Goal: Book appointment/travel/reservation

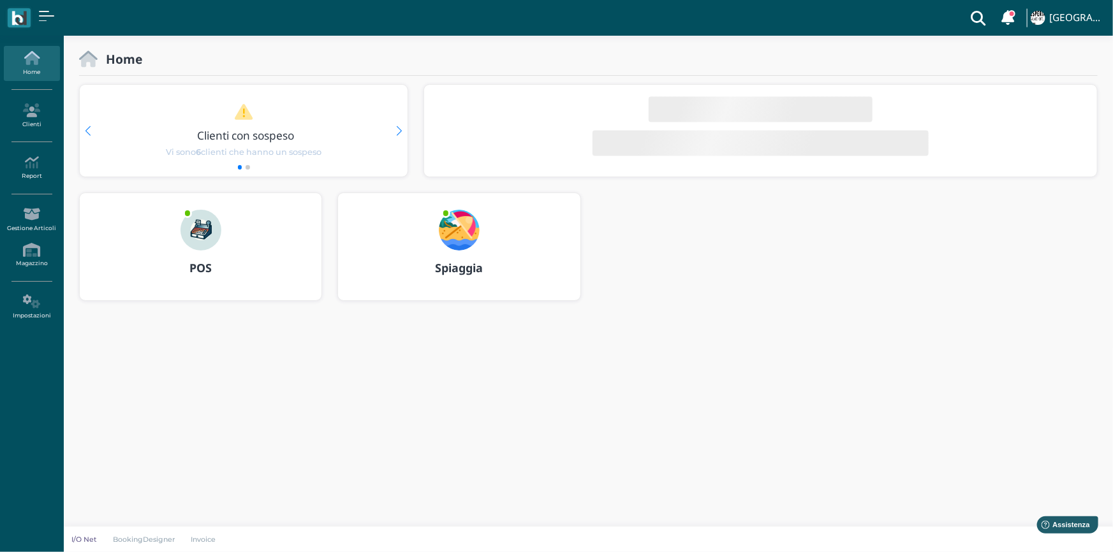
click at [469, 239] on img at bounding box center [459, 230] width 41 height 41
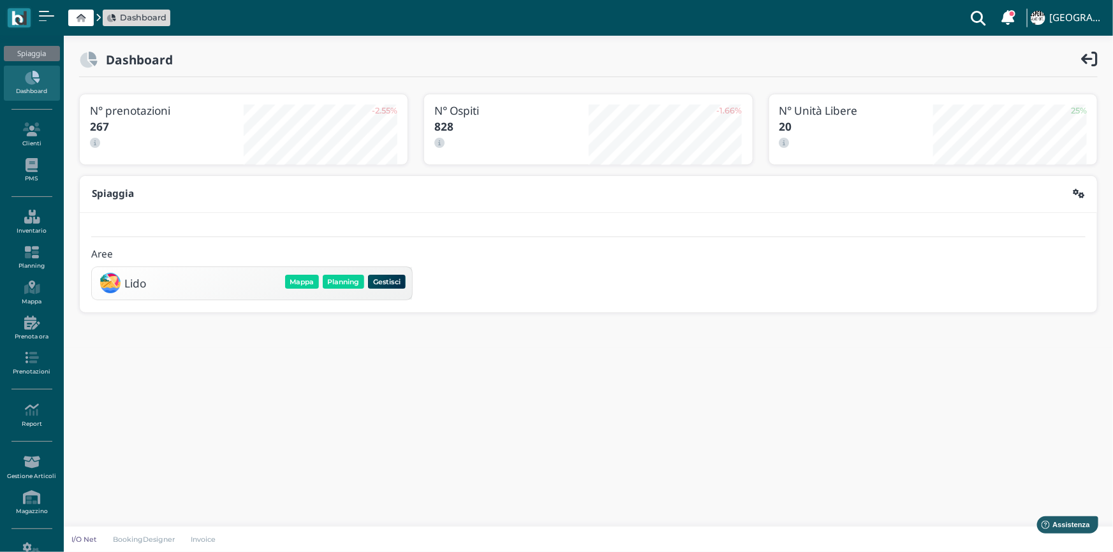
click at [335, 273] on div "Mappa Planning Gestisci Elimina" at bounding box center [345, 282] width 124 height 18
click at [341, 286] on button "Planning" at bounding box center [343, 282] width 41 height 14
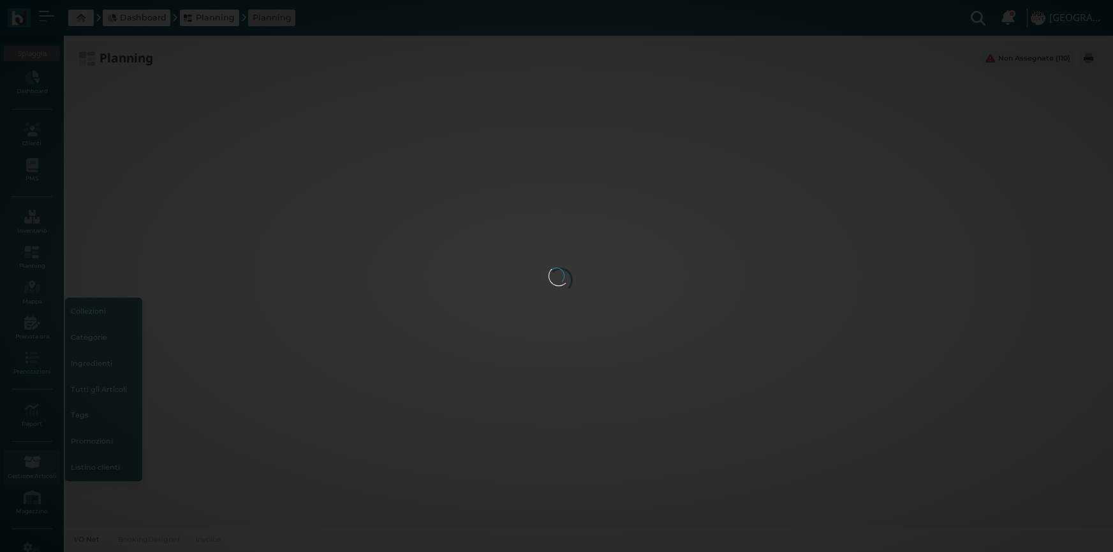
type input "2.8"
type input "55"
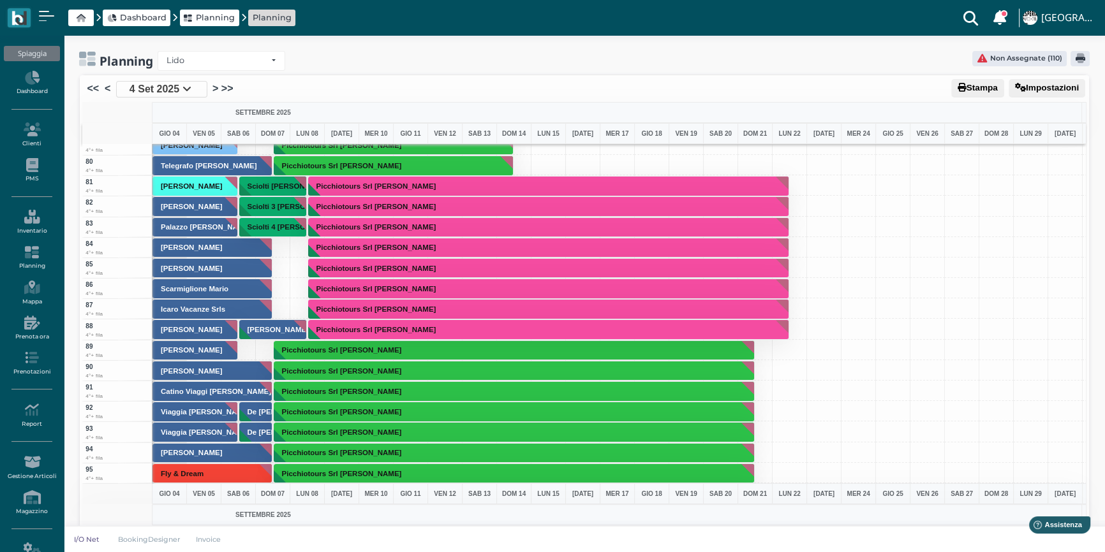
scroll to position [1623, 0]
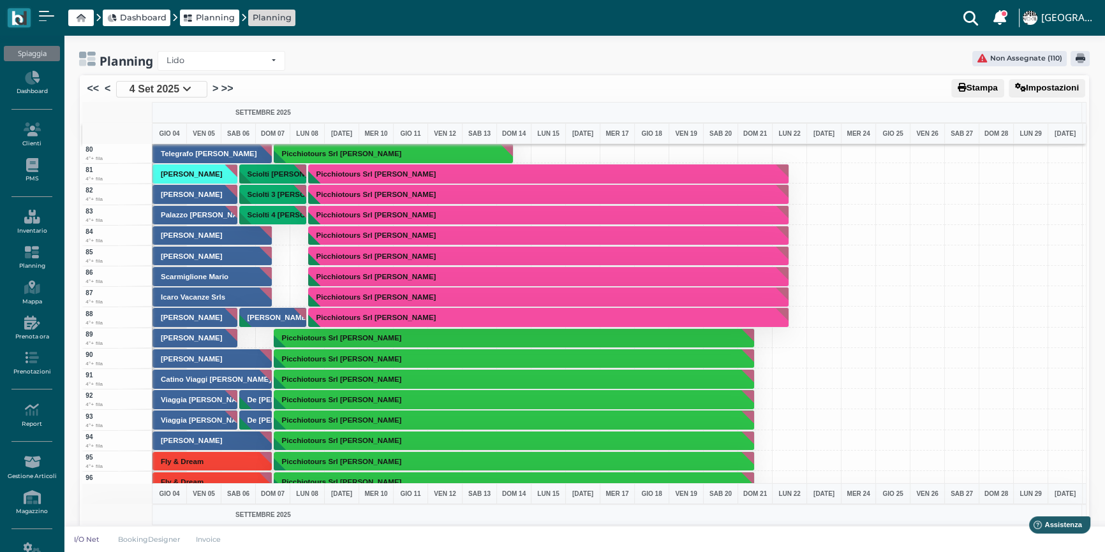
click at [287, 234] on div at bounding box center [272, 235] width 35 height 20
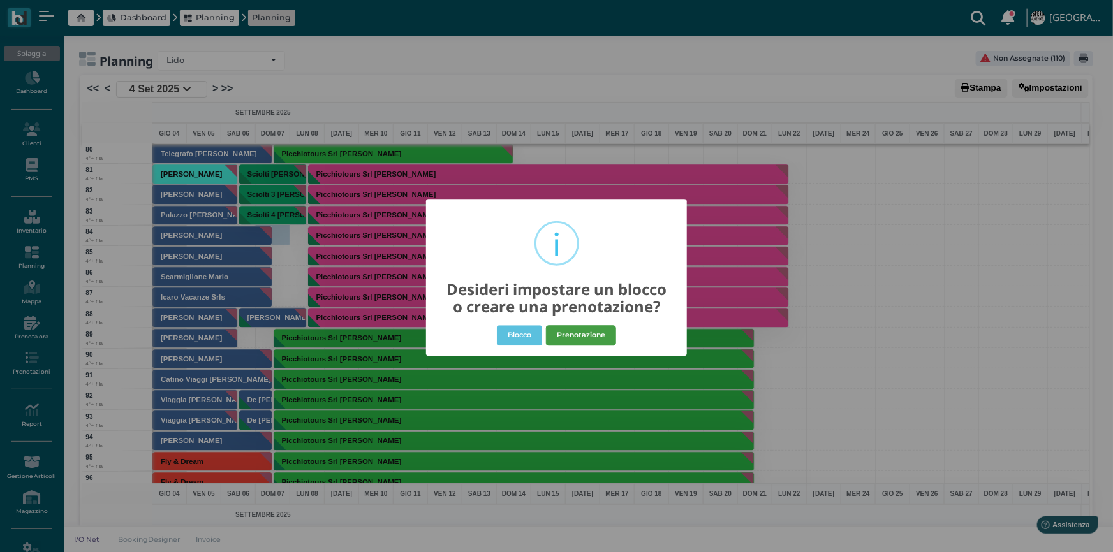
click at [596, 336] on button "Prenotazione" at bounding box center [581, 335] width 70 height 20
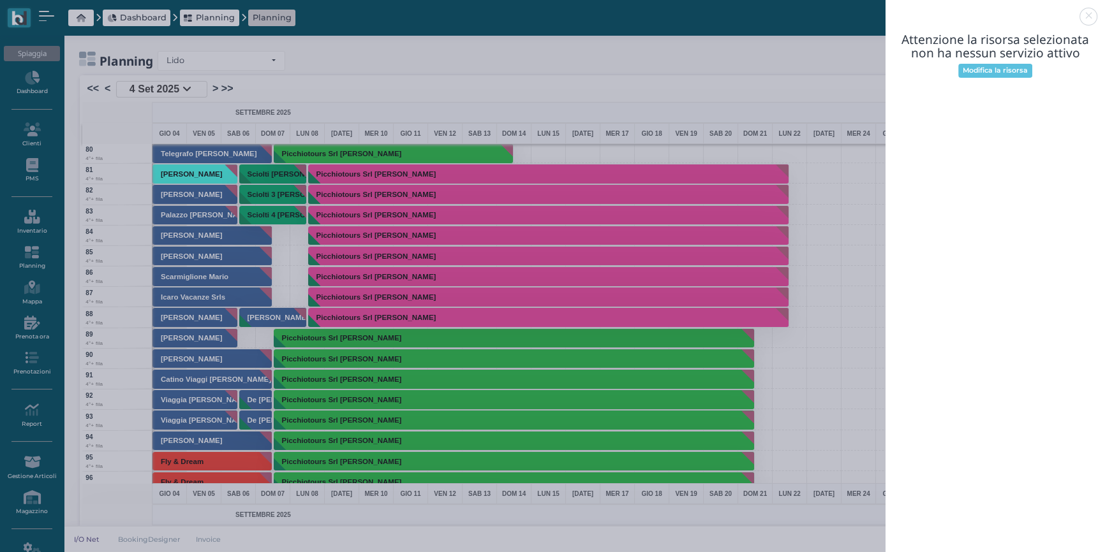
click at [885, 9] on link at bounding box center [885, 9] width 0 height 0
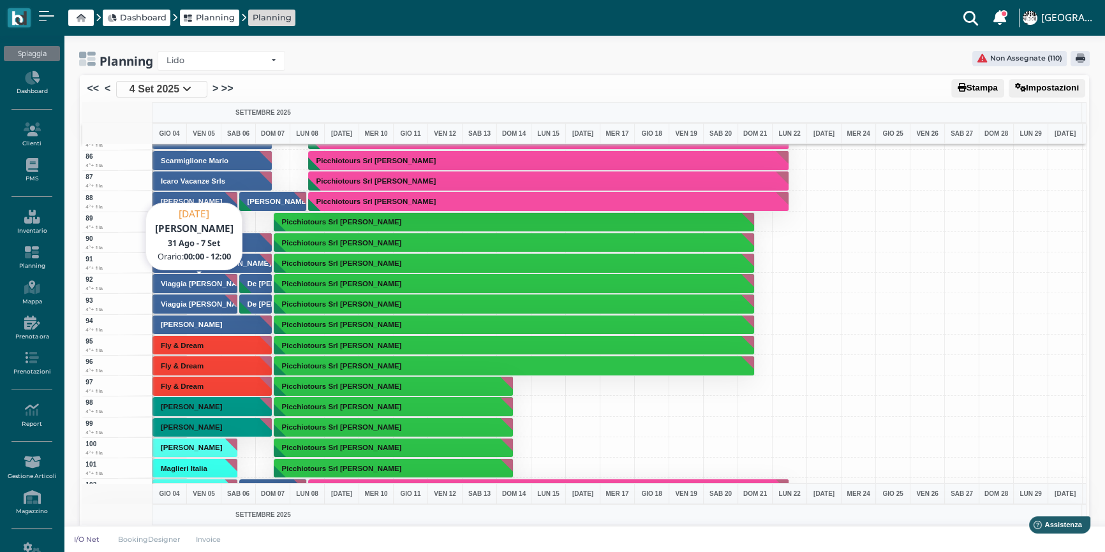
scroll to position [1565, 0]
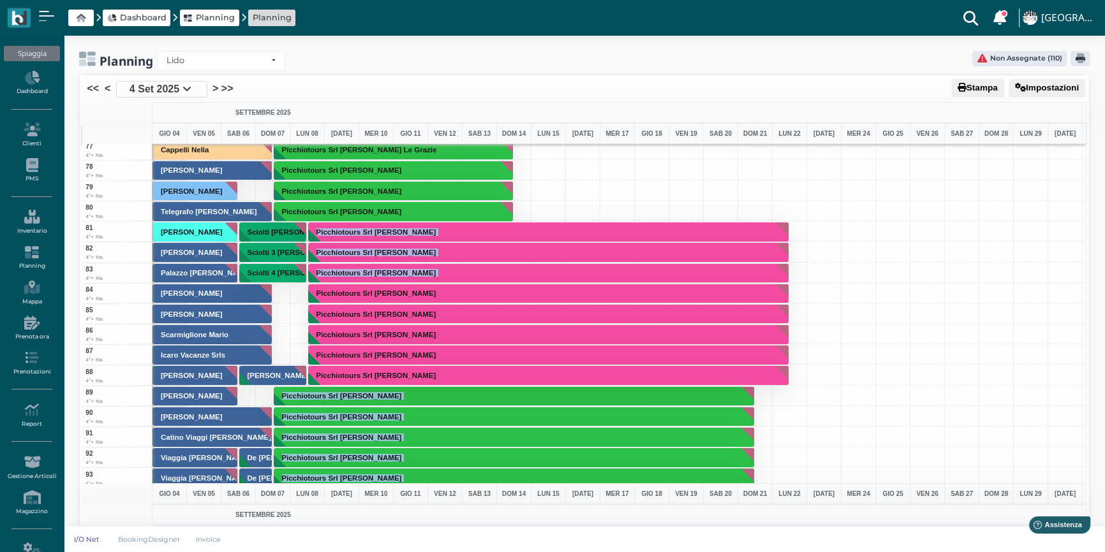
drag, startPoint x: 277, startPoint y: 291, endPoint x: 293, endPoint y: 291, distance: 15.9
click at [293, 291] on div "1 1° fila 2 1° fila 3 1° fila 4 1° fila 5 1° fila 6 1° fila 7 1° fila 8 1° fila…" at bounding box center [583, 313] width 1003 height 339
click at [280, 293] on div at bounding box center [272, 293] width 35 height 20
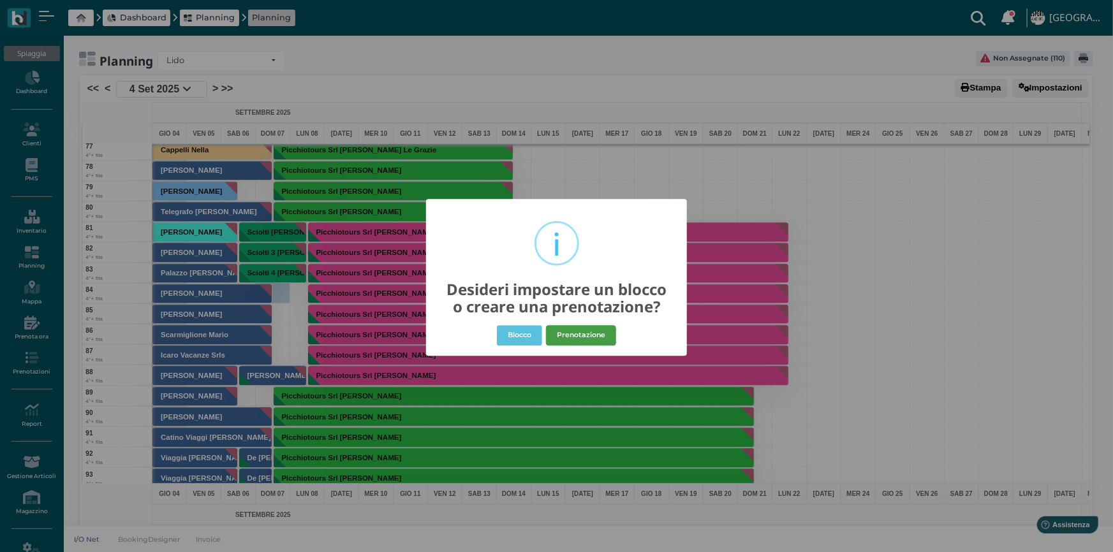
click at [556, 336] on button "Prenotazione" at bounding box center [581, 335] width 70 height 20
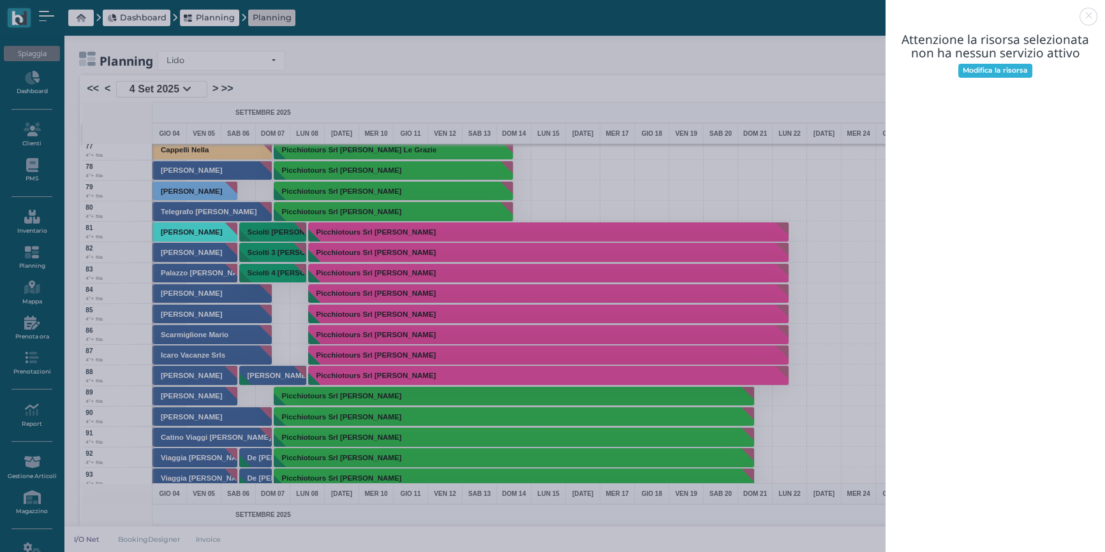
click at [1006, 75] on link "Modifica la risorsa" at bounding box center [995, 71] width 75 height 14
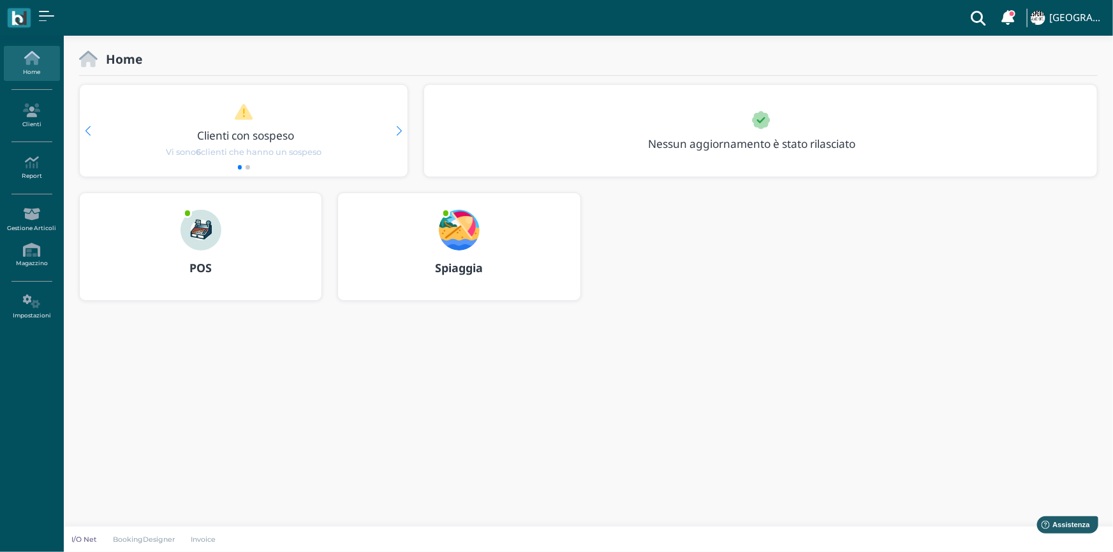
click at [461, 237] on img at bounding box center [459, 230] width 41 height 41
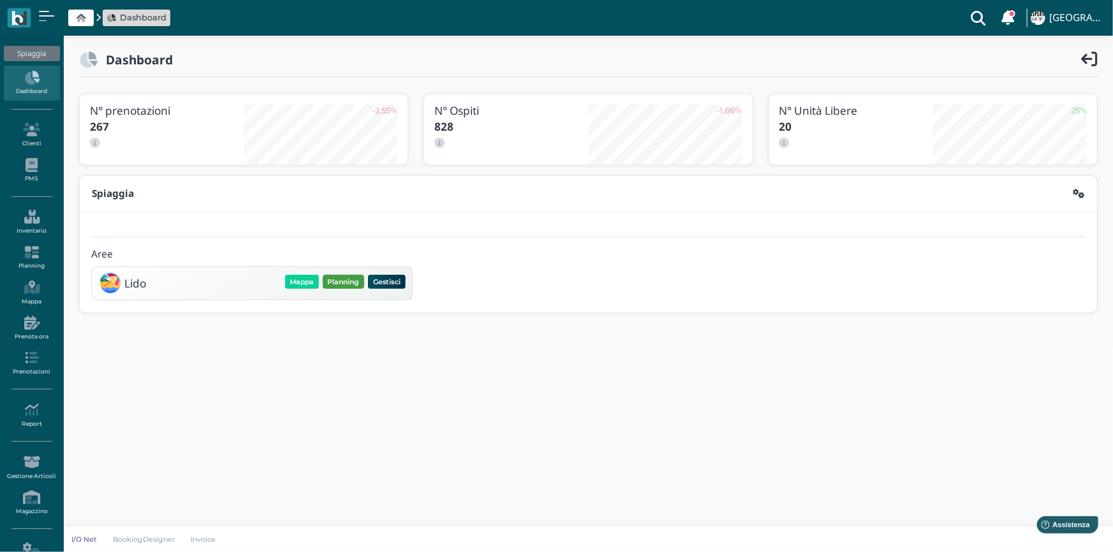
click at [339, 281] on button "Planning" at bounding box center [343, 282] width 41 height 14
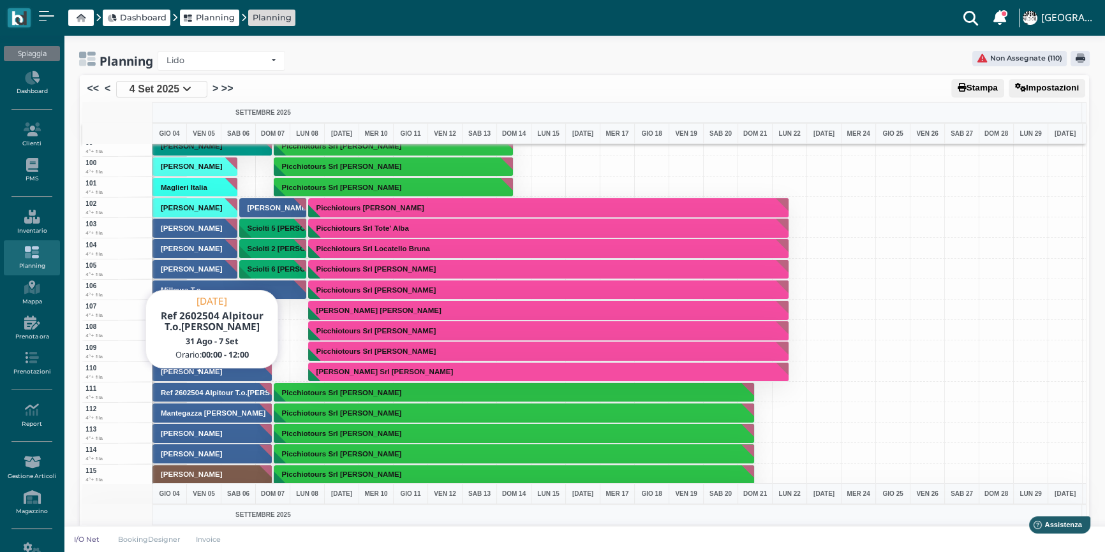
scroll to position [2029, 0]
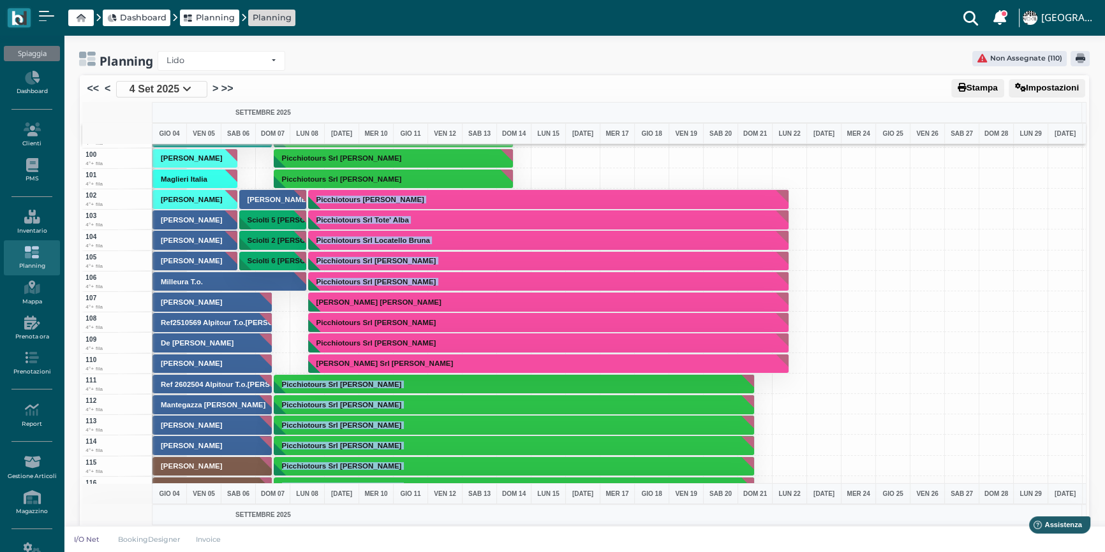
drag, startPoint x: 280, startPoint y: 302, endPoint x: 295, endPoint y: 302, distance: 14.7
click at [295, 302] on div "1 1° fila 2 1° fila 3 1° fila 4 1° fila 5 1° fila 6 1° fila 7 1° fila 8 1° fila…" at bounding box center [583, 313] width 1003 height 339
click at [280, 302] on div at bounding box center [272, 301] width 35 height 20
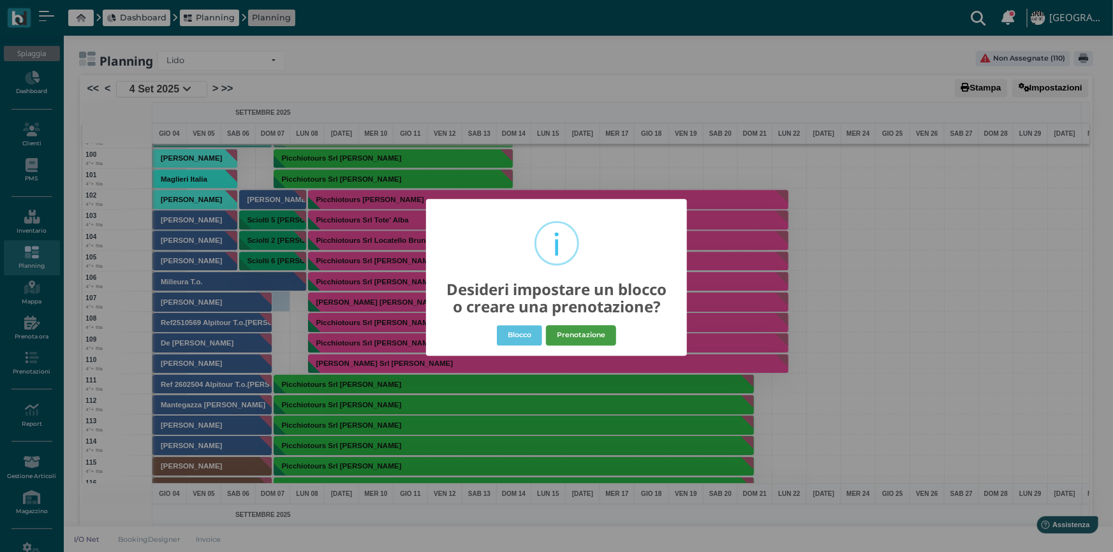
click at [572, 343] on button "Prenotazione" at bounding box center [581, 335] width 70 height 20
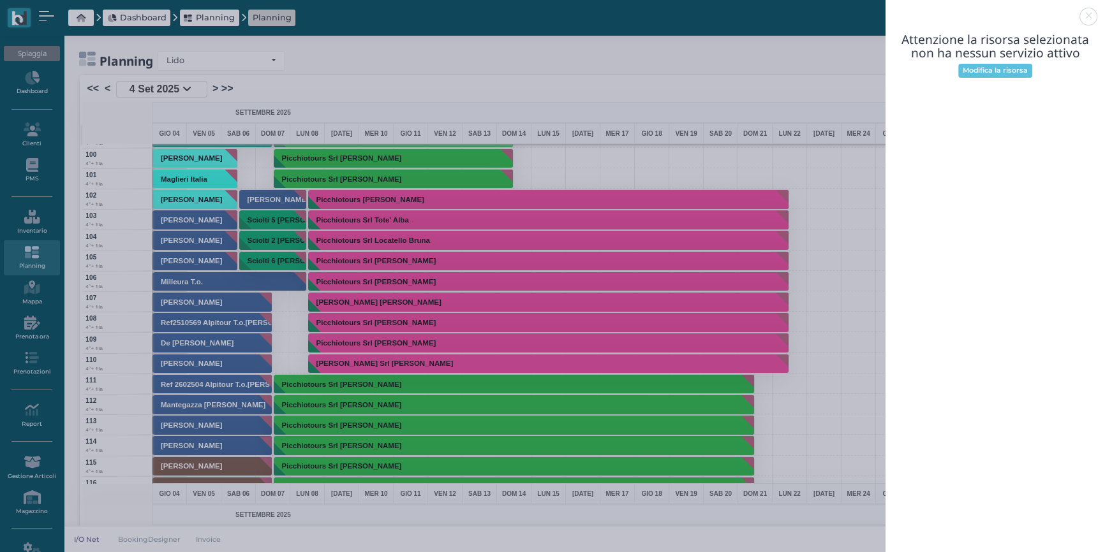
click at [1078, 15] on header at bounding box center [994, 15] width 219 height 31
click at [885, 9] on link at bounding box center [885, 9] width 0 height 0
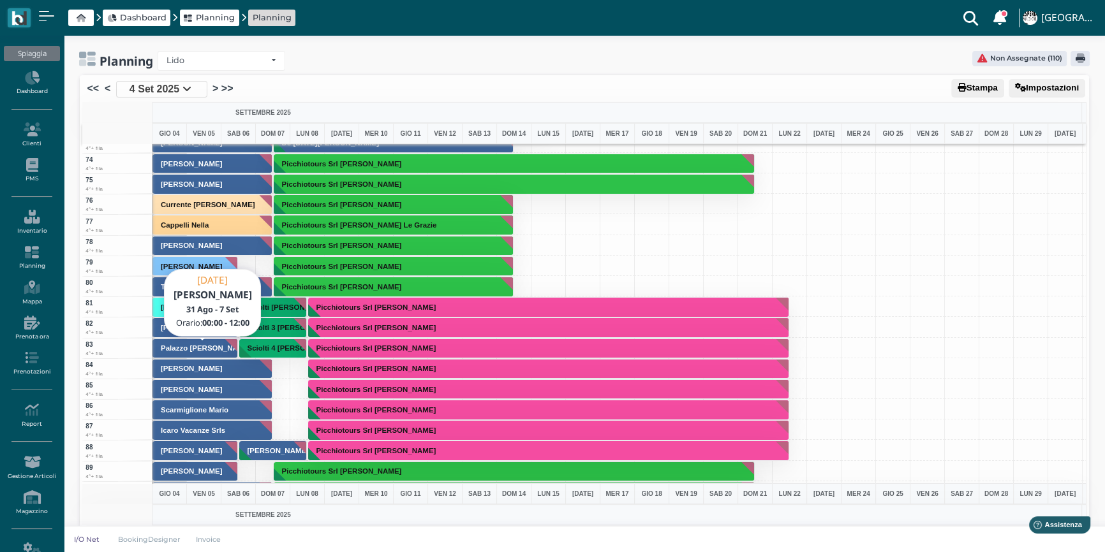
scroll to position [1507, 0]
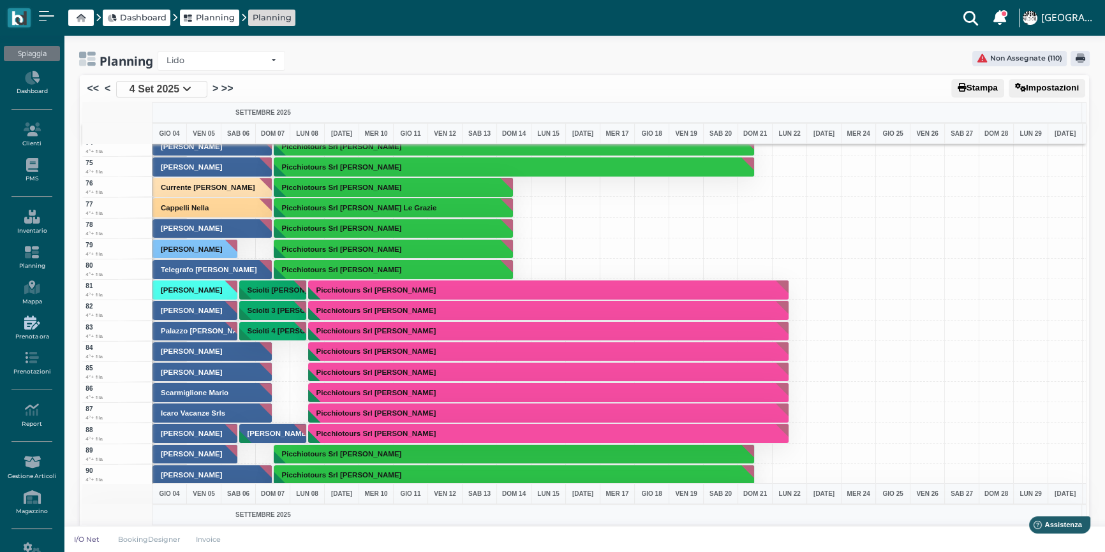
click at [26, 328] on icon at bounding box center [31, 323] width 55 height 14
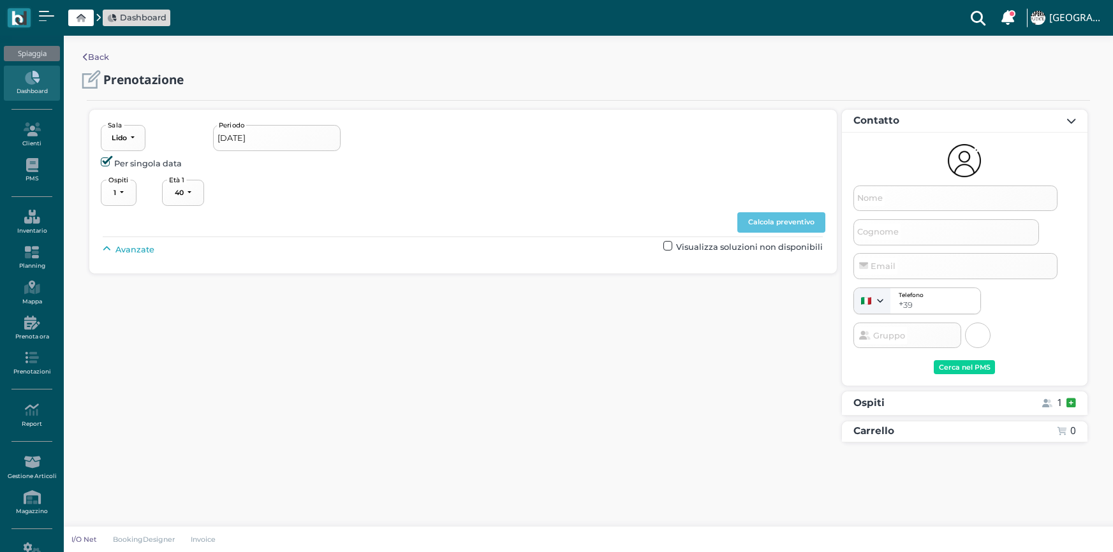
select select "40"
click at [258, 148] on input "04/09/2025" at bounding box center [277, 138] width 128 height 26
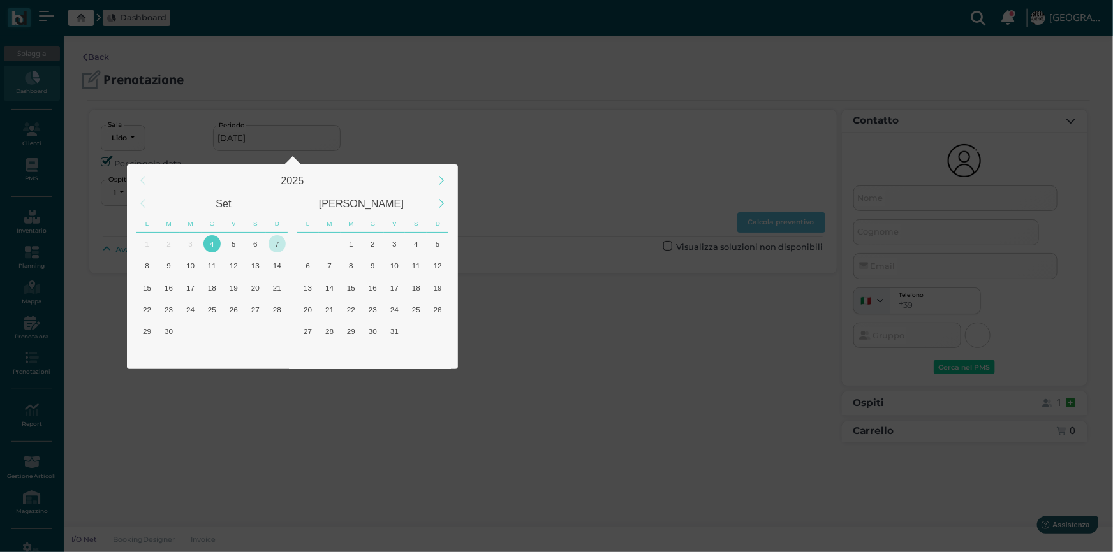
click at [276, 242] on div "7" at bounding box center [277, 243] width 17 height 17
type input "07/09/2025"
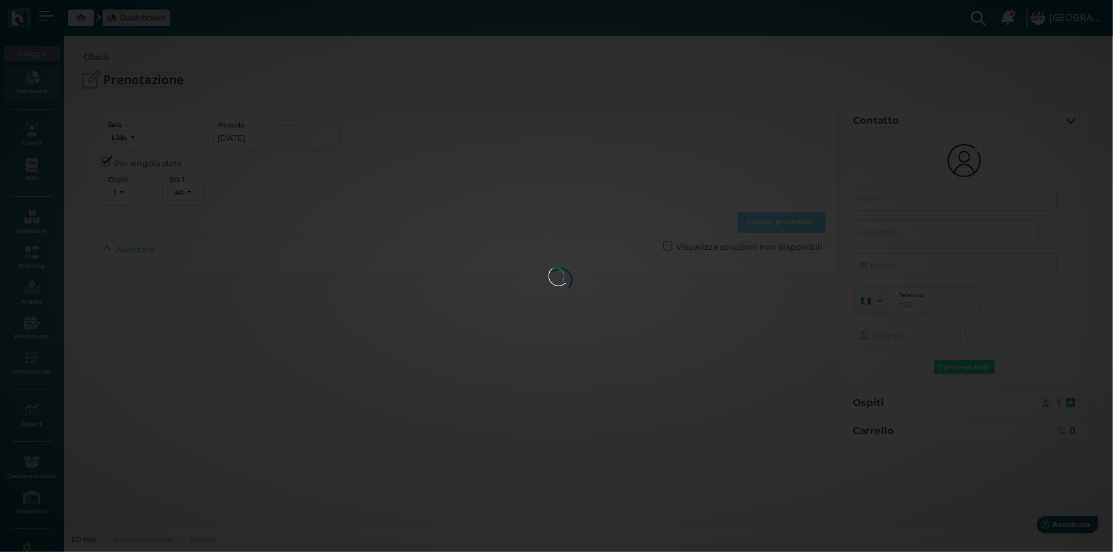
click at [549, 268] on div at bounding box center [557, 276] width 17 height 17
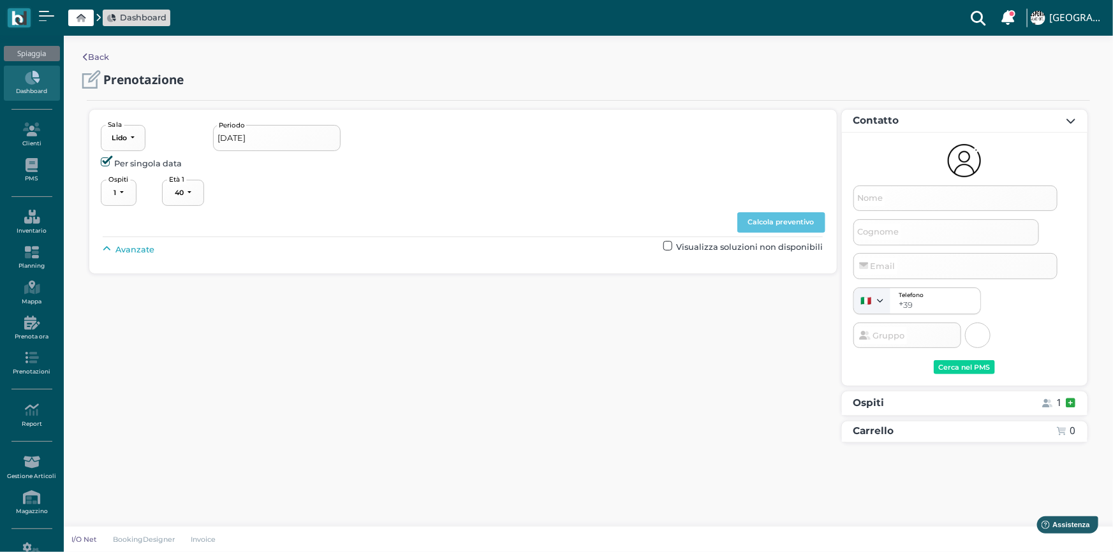
click at [137, 241] on div "Avanzate Visualizza soluzioni non disponibili" at bounding box center [463, 249] width 720 height 17
click at [137, 247] on span "Avanzate" at bounding box center [134, 250] width 39 height 12
click at [535, 280] on div "----------------------" at bounding box center [543, 278] width 56 height 9
click at [540, 378] on span "4°+ fila" at bounding box center [535, 373] width 27 height 12
select select "240"
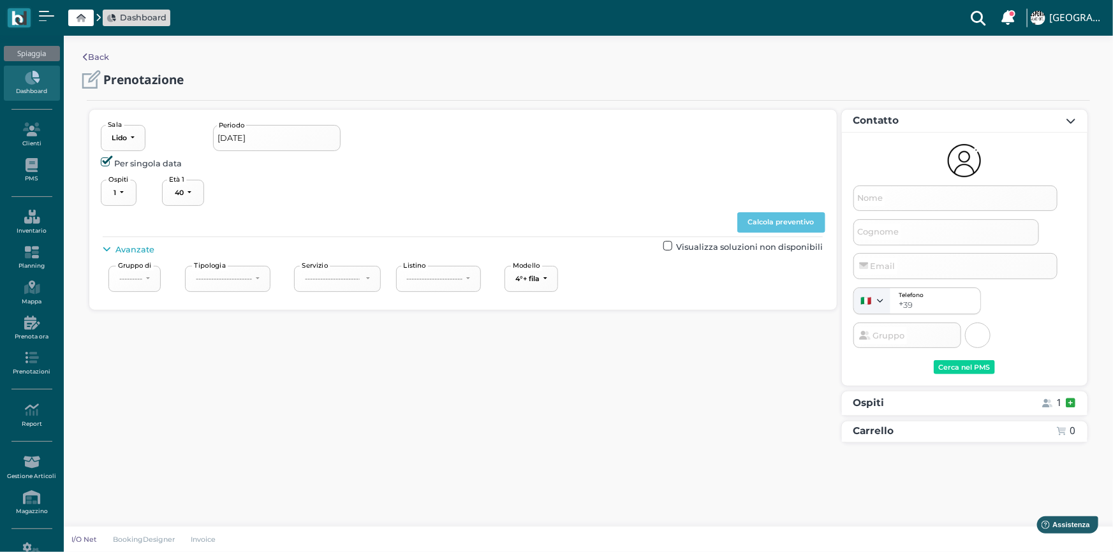
click at [697, 244] on span "Visualizza soluzioni non disponibili" at bounding box center [749, 247] width 147 height 12
click at [666, 246] on span "Visualizza soluzioni non disponibili" at bounding box center [742, 249] width 162 height 17
click at [672, 248] on label at bounding box center [667, 245] width 9 height 9
click at [0, 0] on input "checkbox" at bounding box center [0, 0] width 0 height 0
click at [916, 201] on input "Nome" at bounding box center [955, 199] width 204 height 26
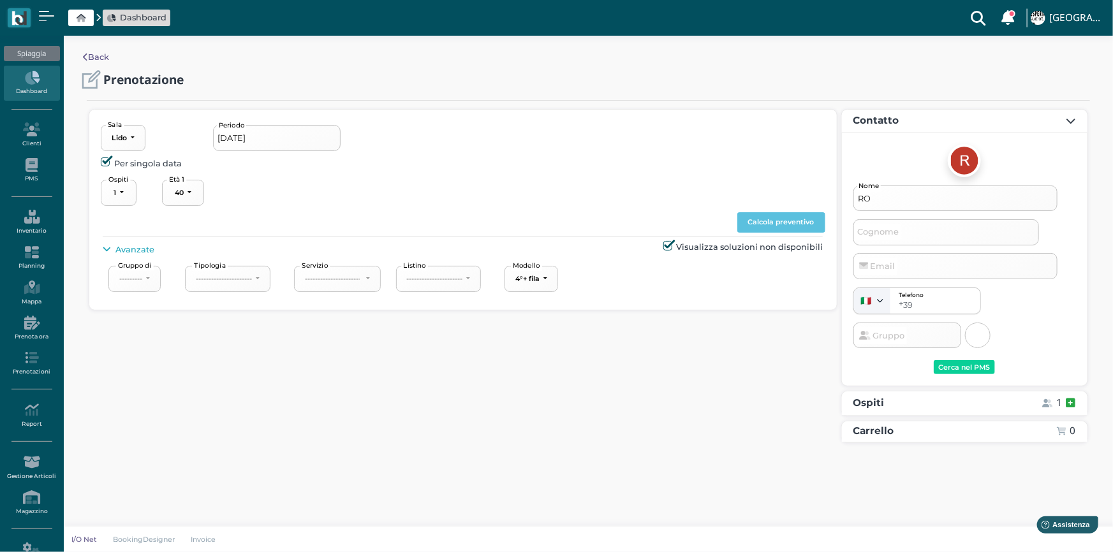
type input "R"
click at [808, 216] on button "Calcola preventivo" at bounding box center [781, 222] width 88 height 20
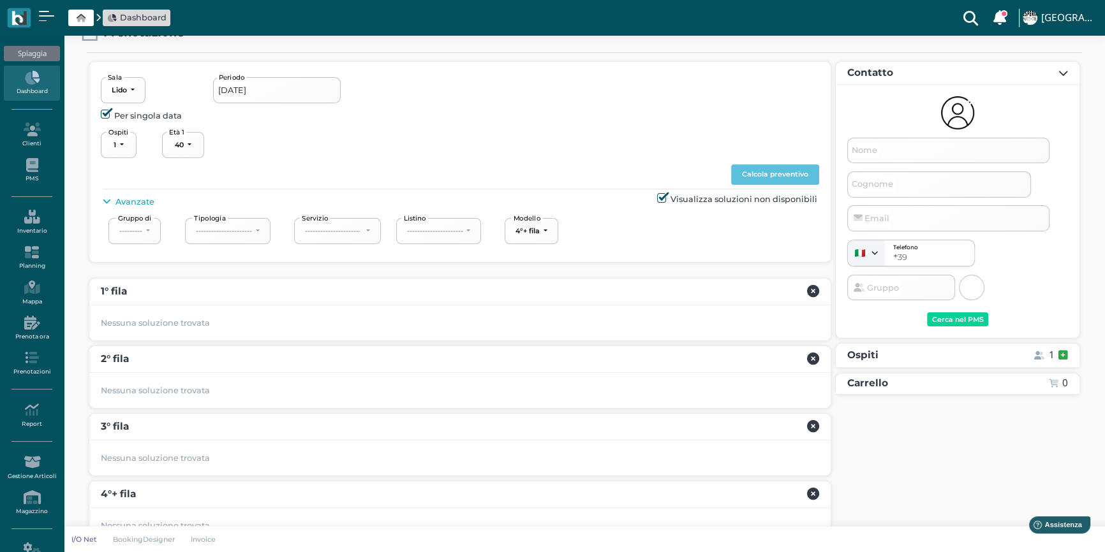
scroll to position [143, 0]
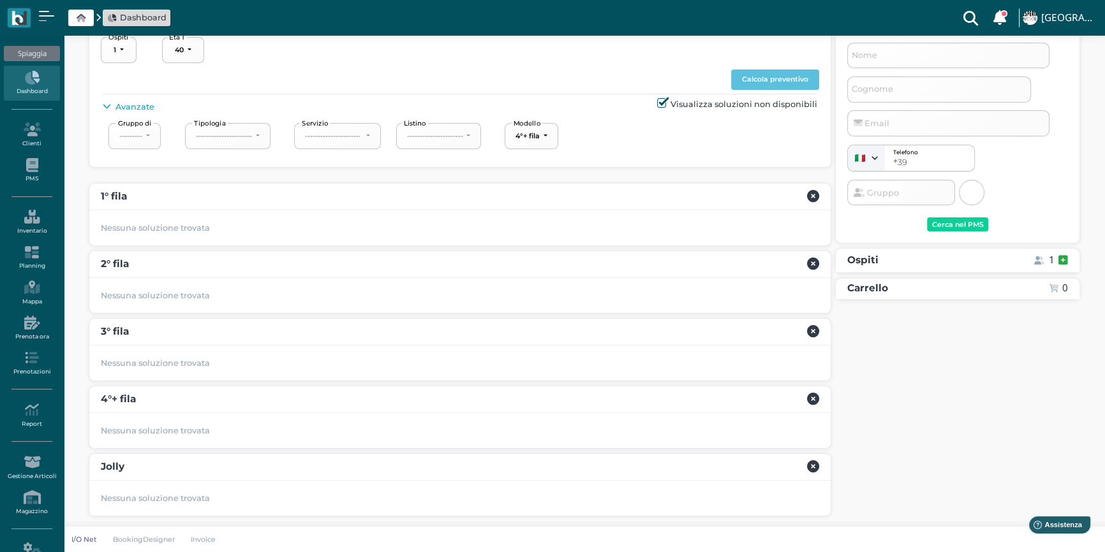
click at [119, 401] on b "4°+ fila" at bounding box center [118, 399] width 35 height 12
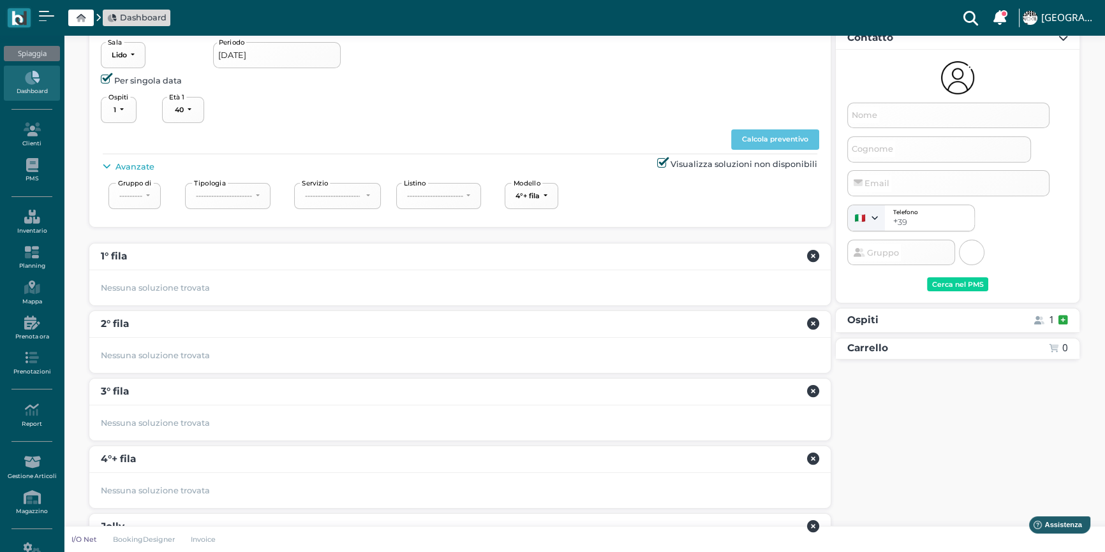
scroll to position [0, 0]
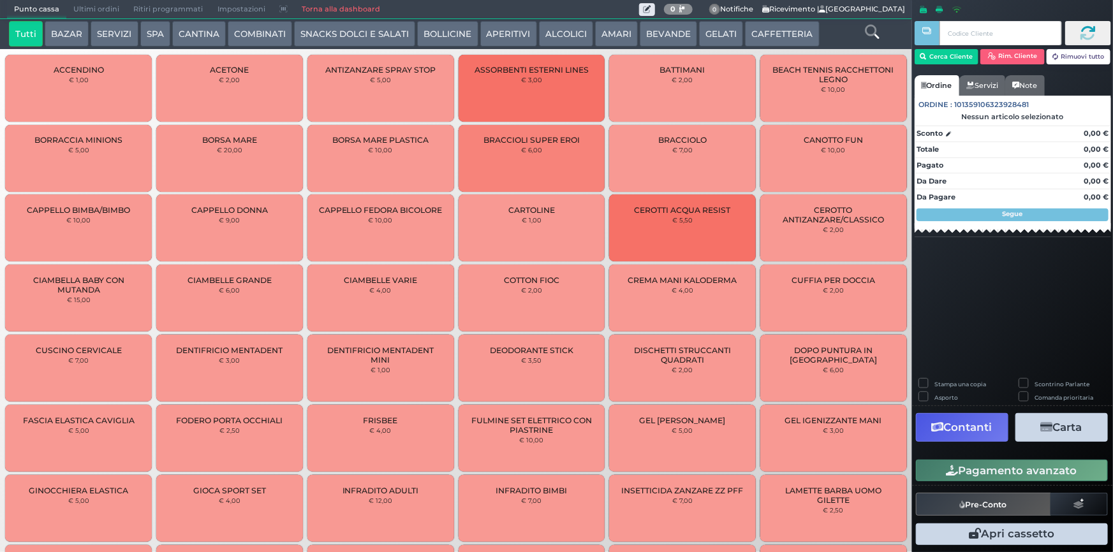
click at [94, 27] on button "SERVIZI" at bounding box center [114, 34] width 47 height 26
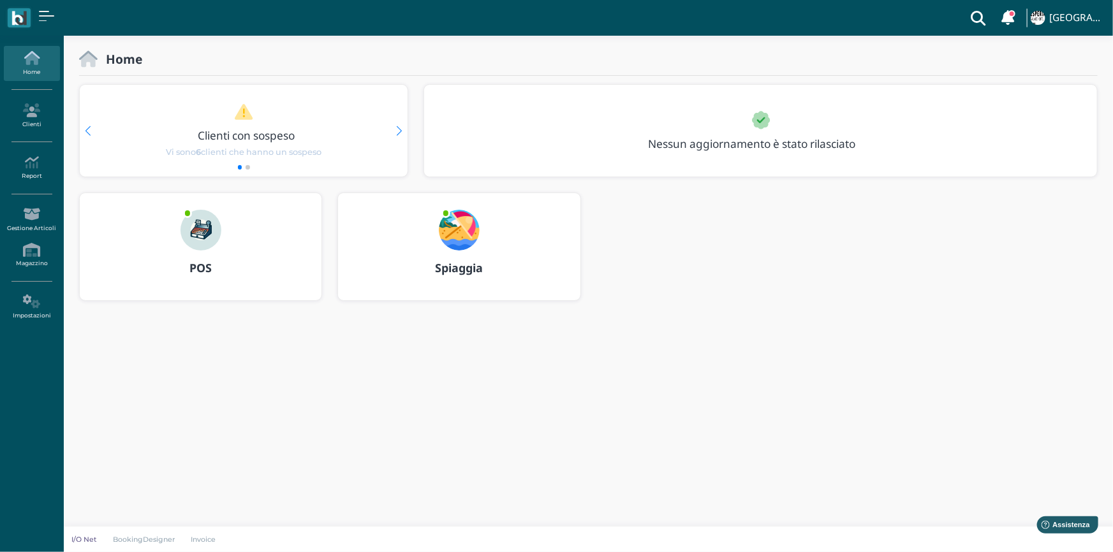
click at [454, 232] on img at bounding box center [459, 230] width 41 height 41
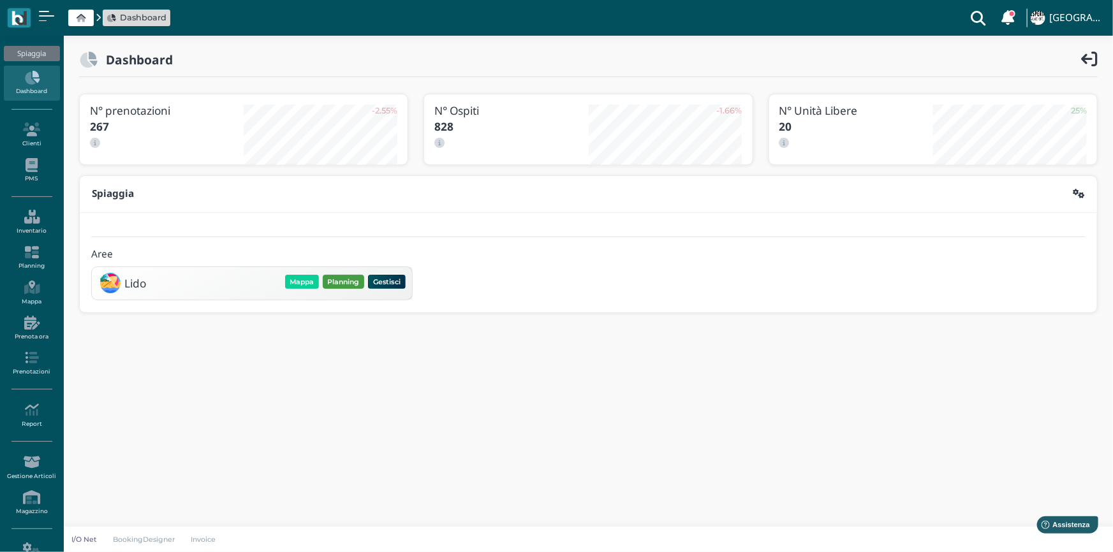
click at [334, 285] on button "Planning" at bounding box center [343, 282] width 41 height 14
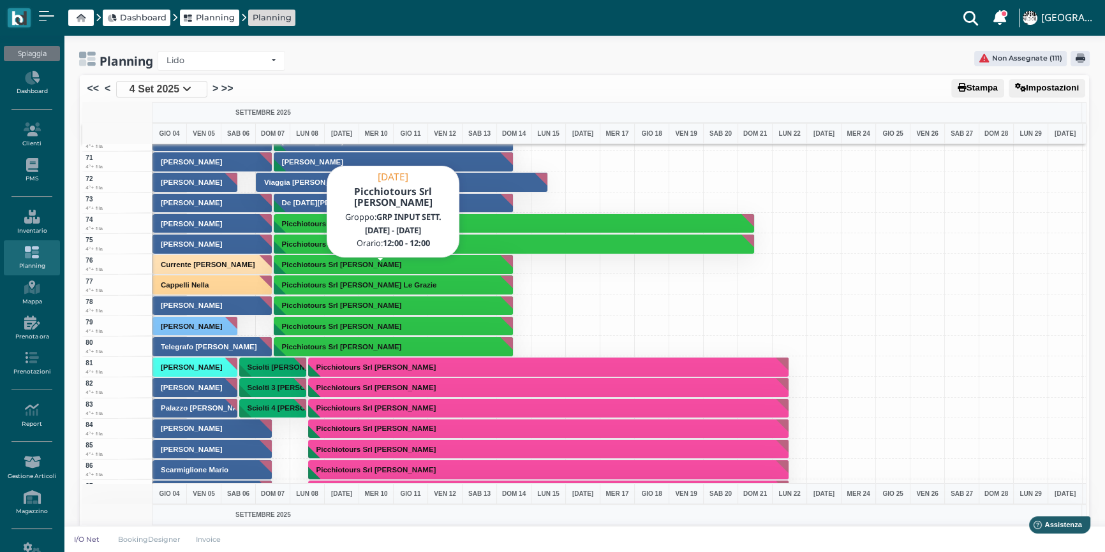
scroll to position [1507, 0]
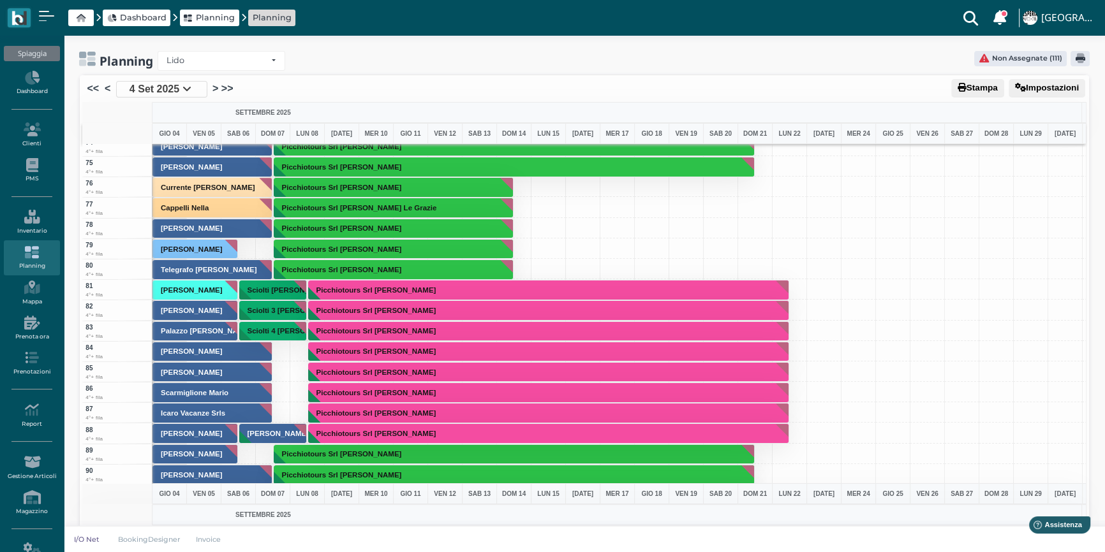
click at [291, 355] on div "Picchiotours Srl [PERSON_NAME]" at bounding box center [307, 351] width 35 height 20
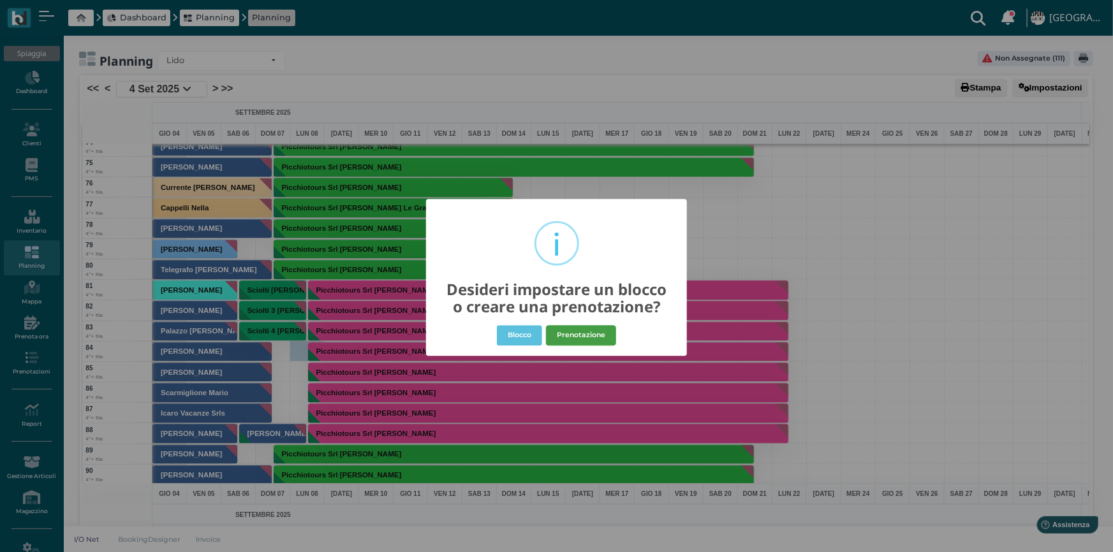
click at [602, 339] on button "Prenotazione" at bounding box center [581, 335] width 70 height 20
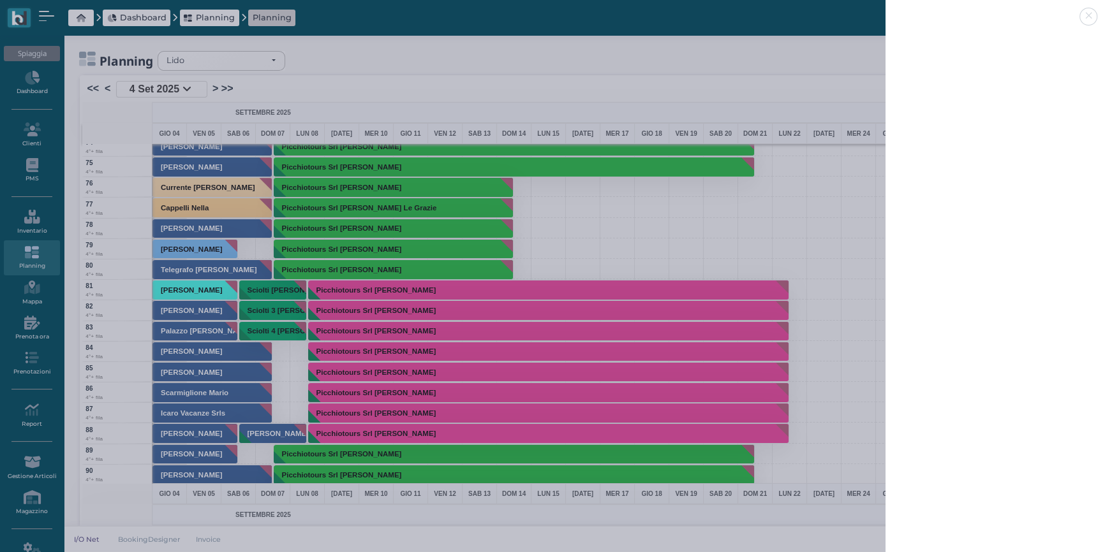
select select "40"
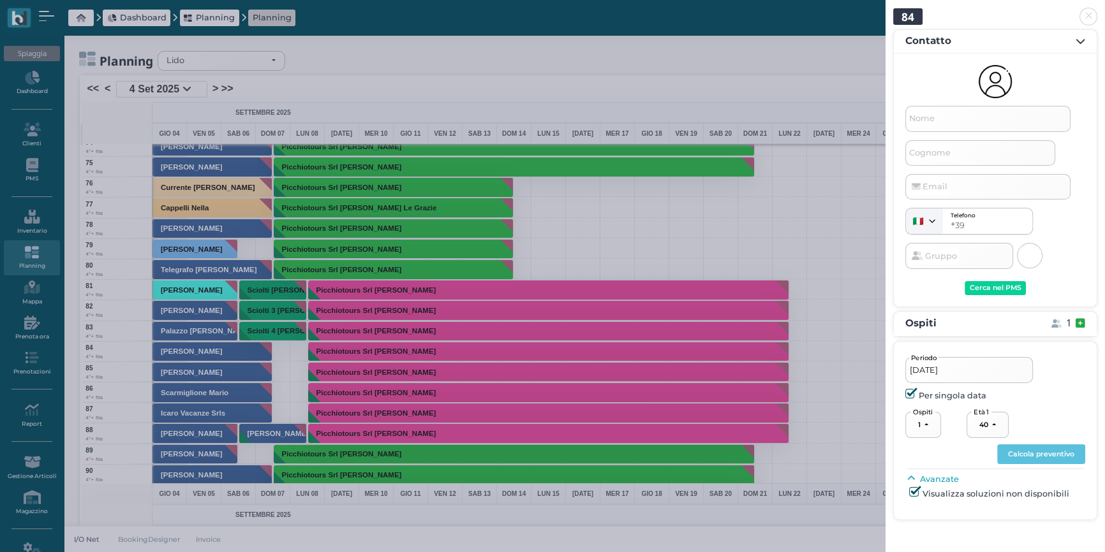
click at [885, 9] on link at bounding box center [885, 9] width 0 height 0
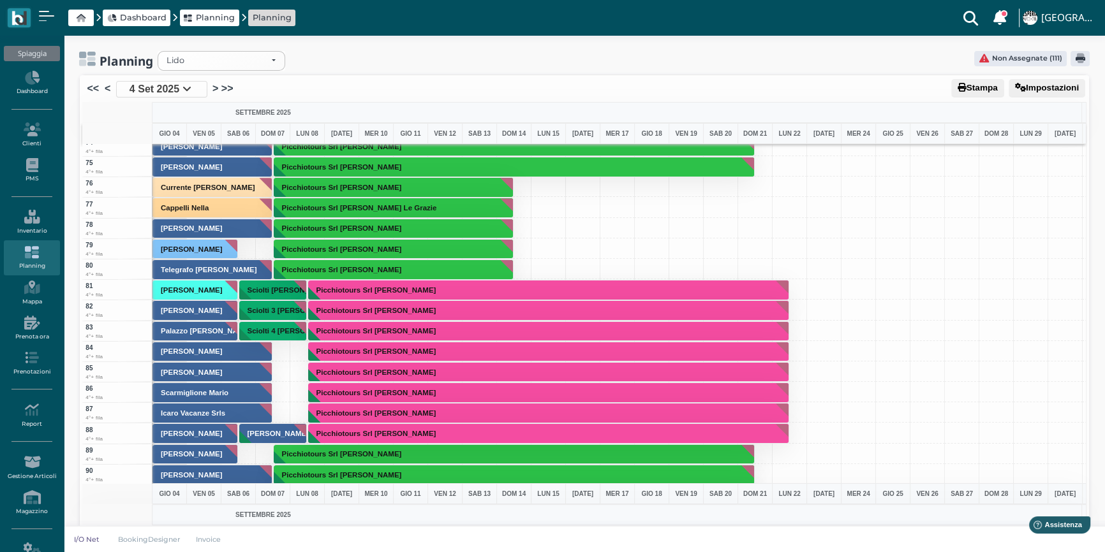
click at [281, 350] on div at bounding box center [272, 351] width 35 height 20
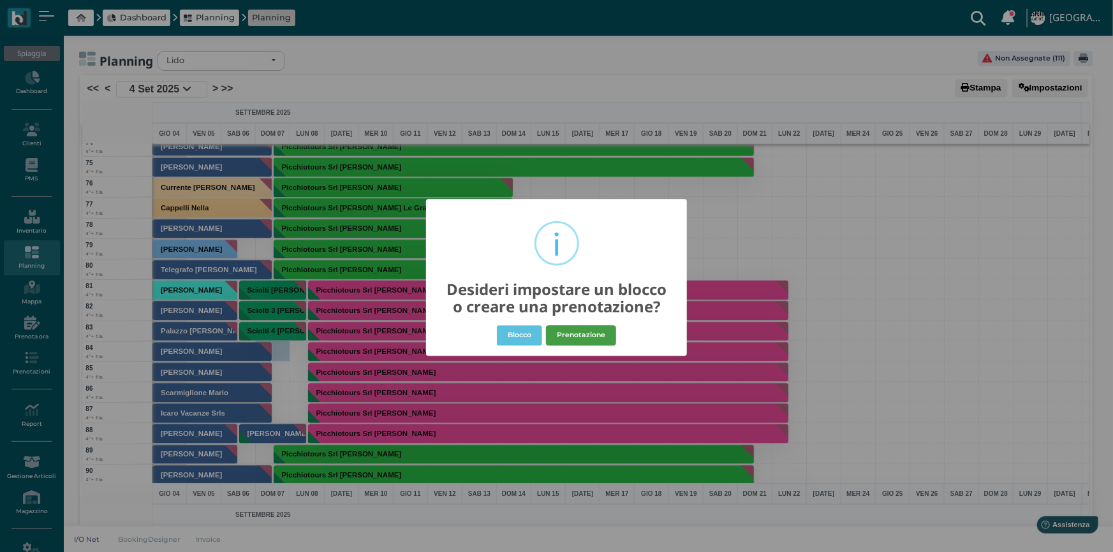
click at [578, 334] on button "Prenotazione" at bounding box center [581, 335] width 70 height 20
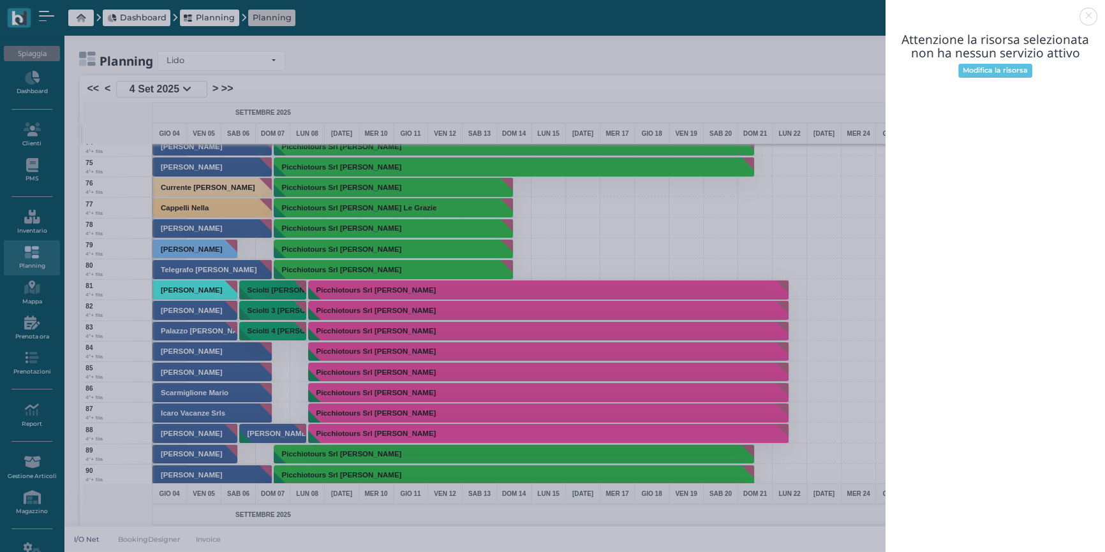
click at [885, 9] on link at bounding box center [885, 9] width 0 height 0
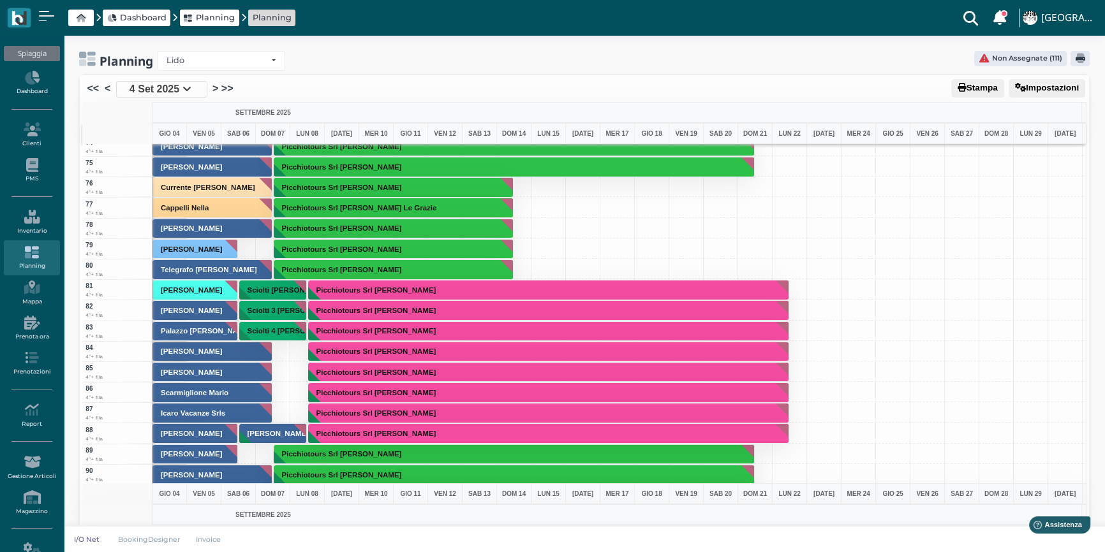
click at [283, 355] on div at bounding box center [272, 351] width 35 height 20
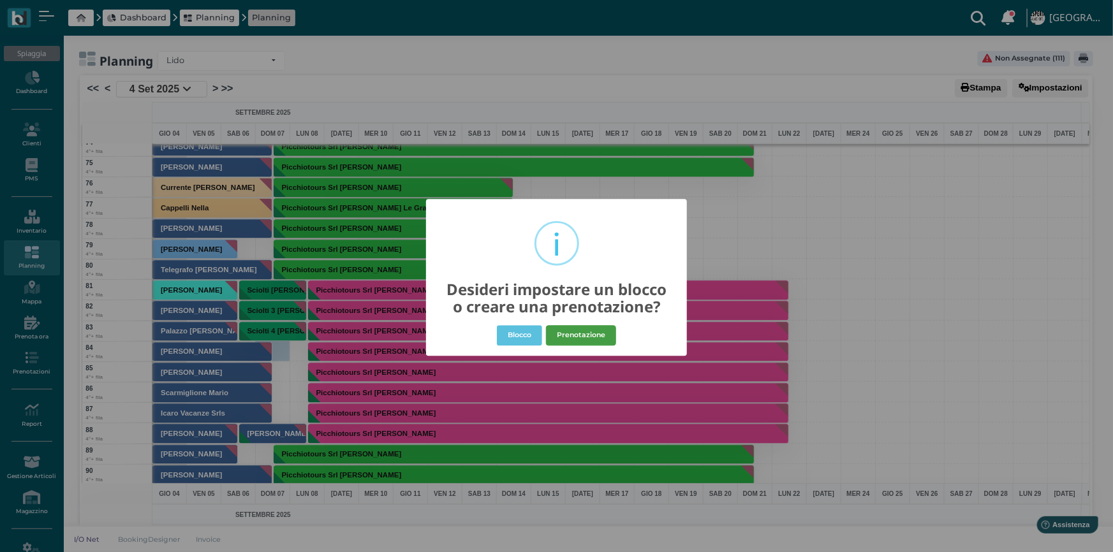
click at [572, 329] on button "Prenotazione" at bounding box center [581, 335] width 70 height 20
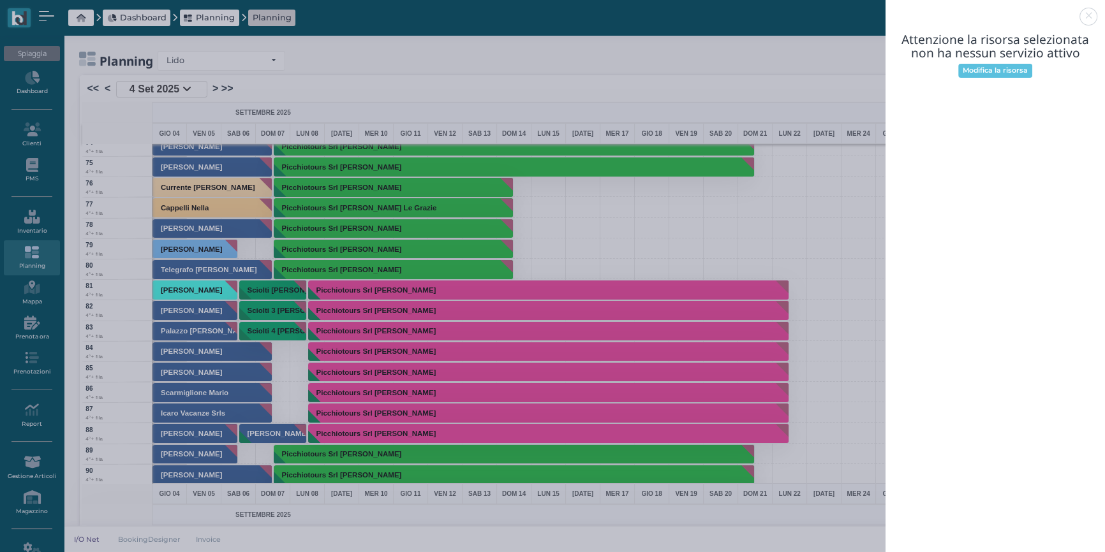
click at [885, 9] on link at bounding box center [885, 9] width 0 height 0
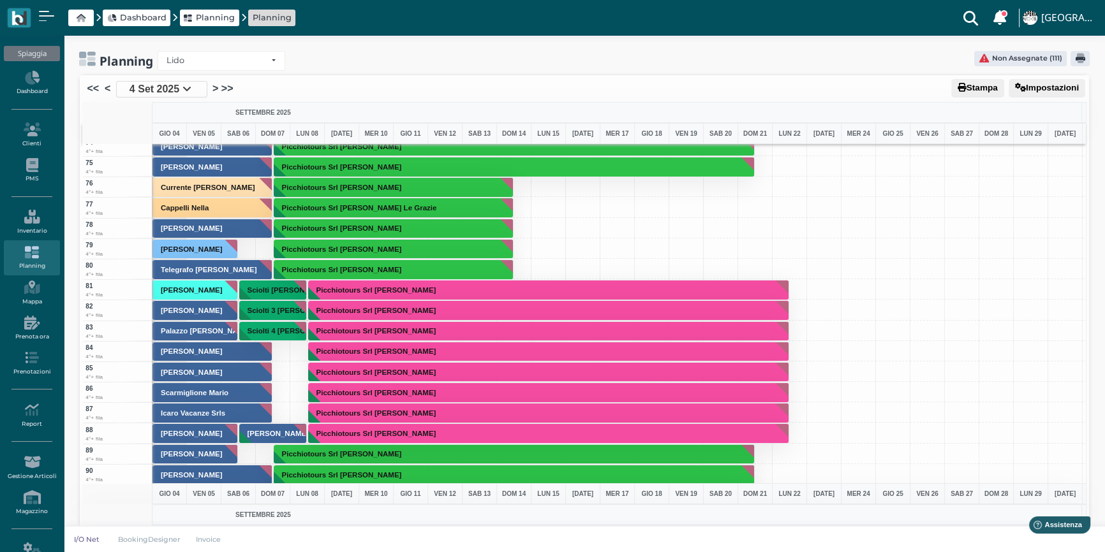
click at [302, 353] on div "Picchiotours Srl [PERSON_NAME]" at bounding box center [307, 351] width 35 height 20
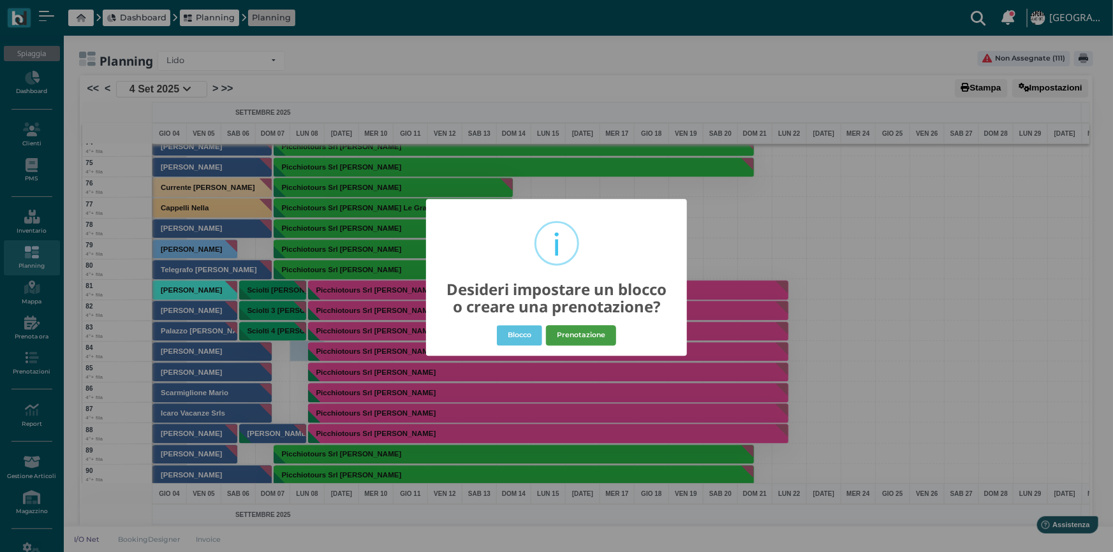
click at [599, 335] on button "Prenotazione" at bounding box center [581, 335] width 70 height 20
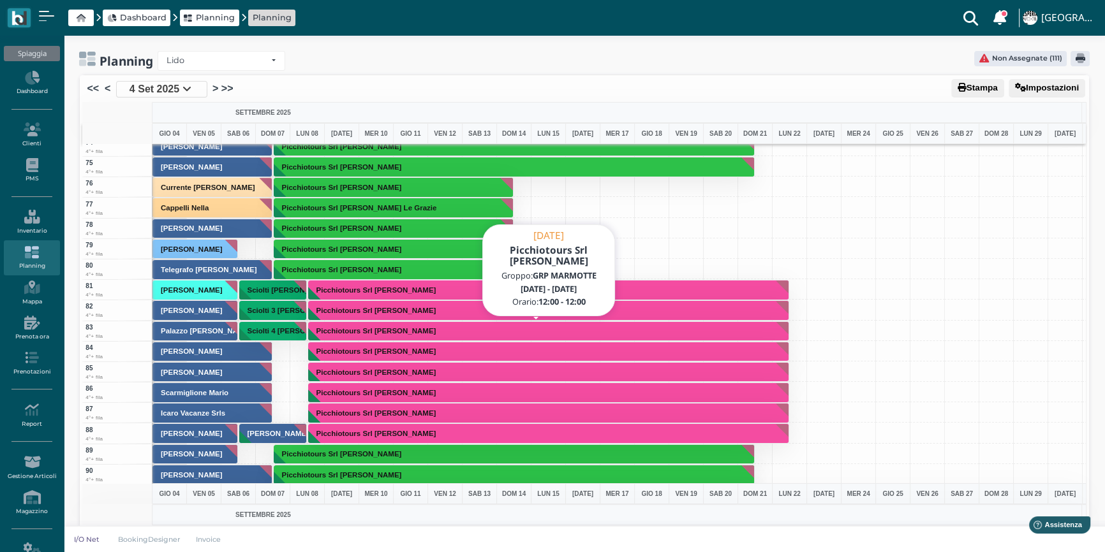
select select "40"
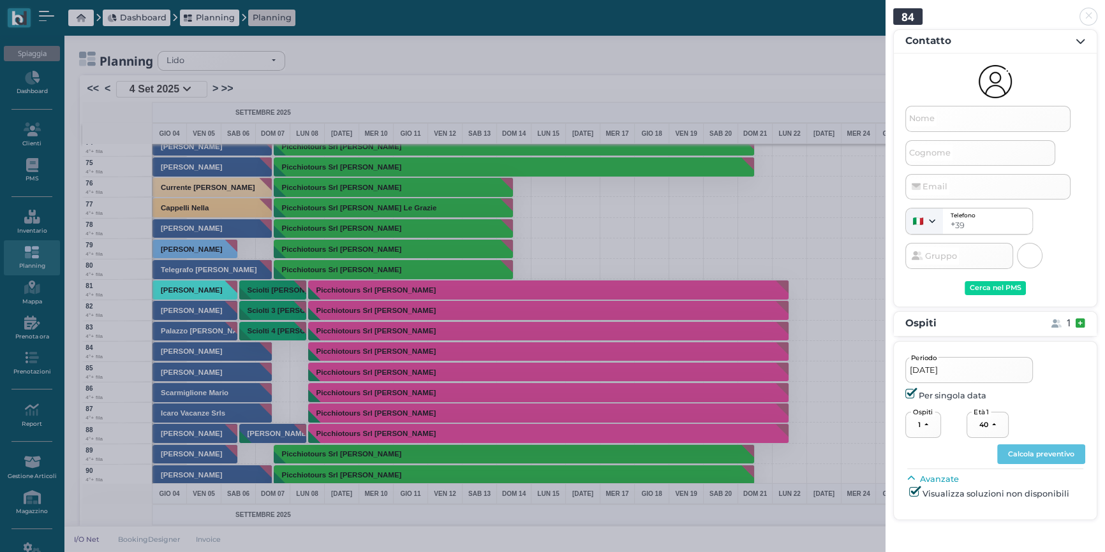
click at [885, 9] on link at bounding box center [885, 9] width 0 height 0
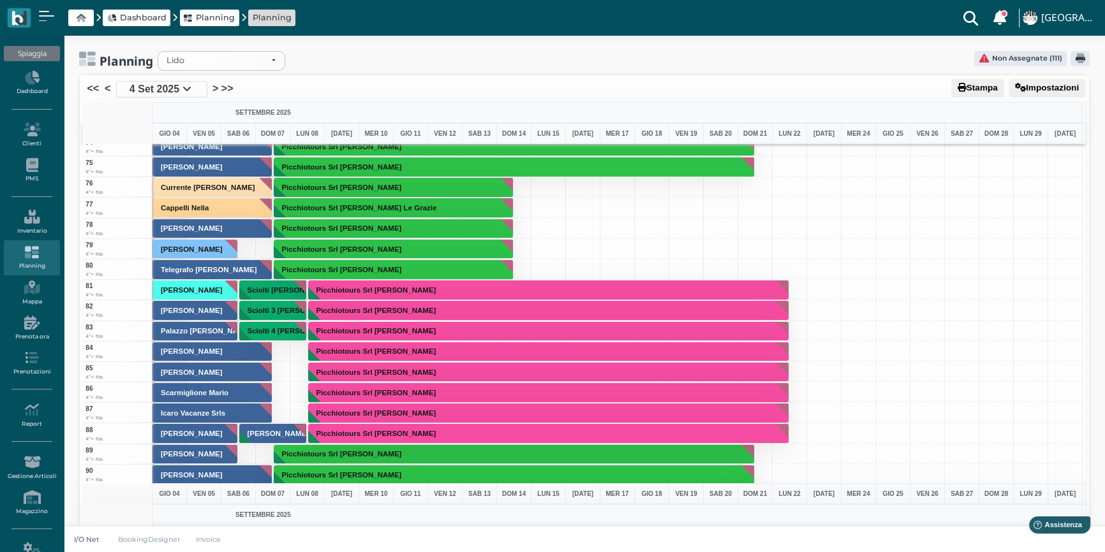
click at [280, 355] on div at bounding box center [272, 351] width 35 height 20
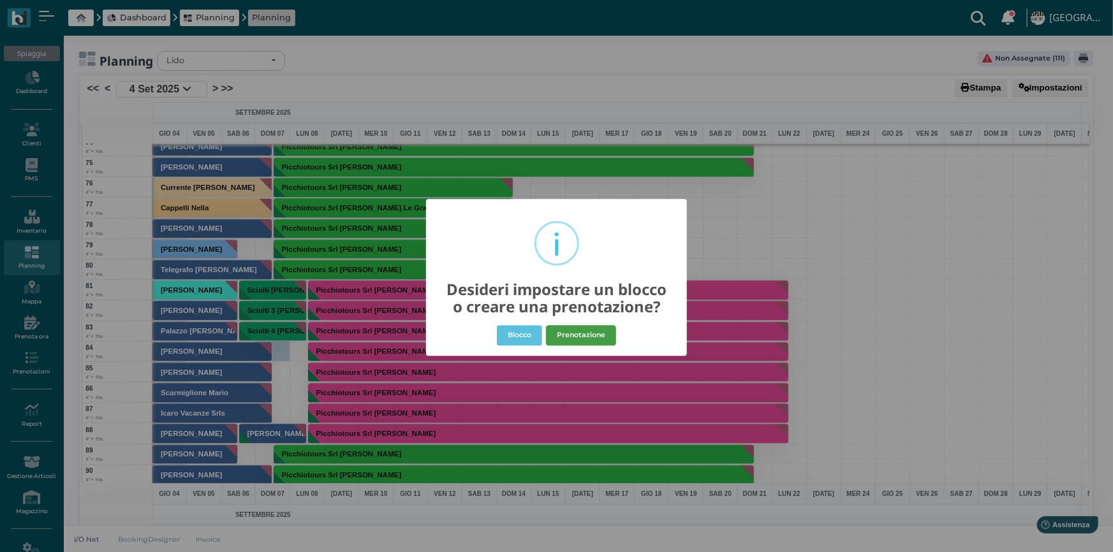
click at [584, 332] on button "Prenotazione" at bounding box center [581, 335] width 70 height 20
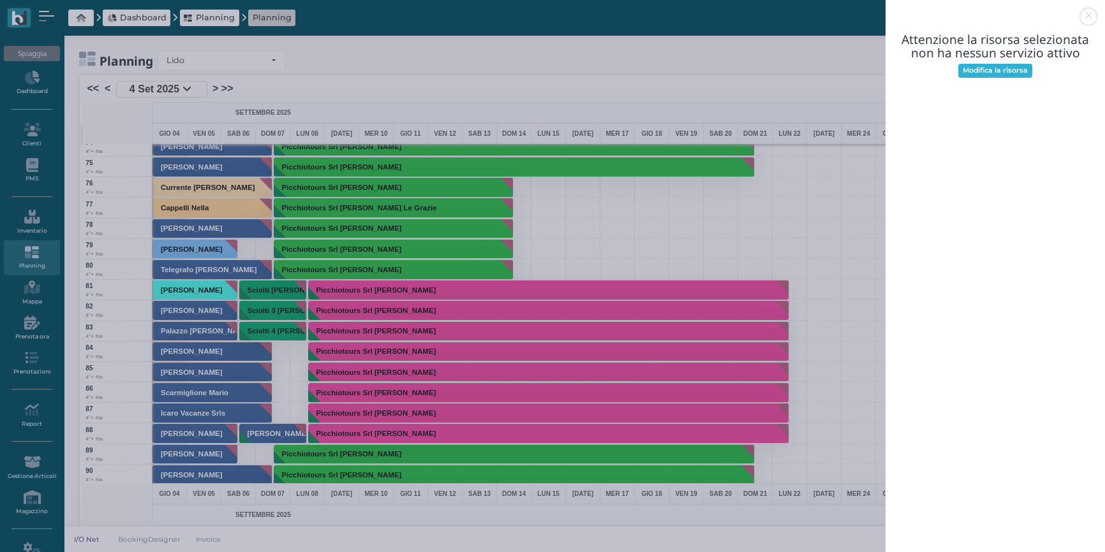
click at [1014, 74] on link "Modifica la risorsa" at bounding box center [995, 71] width 75 height 14
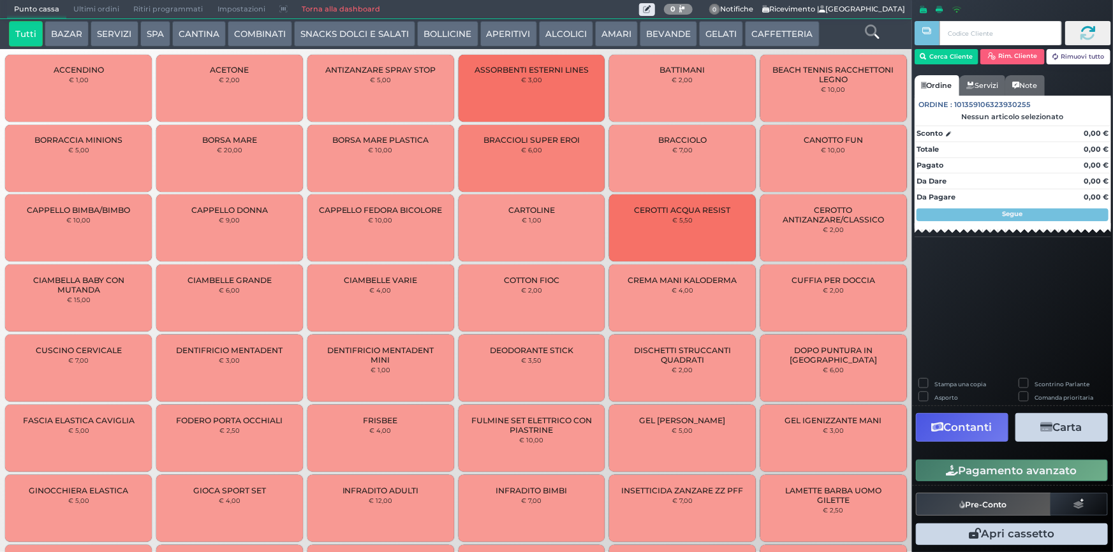
click at [80, 39] on button "BAZAR" at bounding box center [67, 34] width 44 height 26
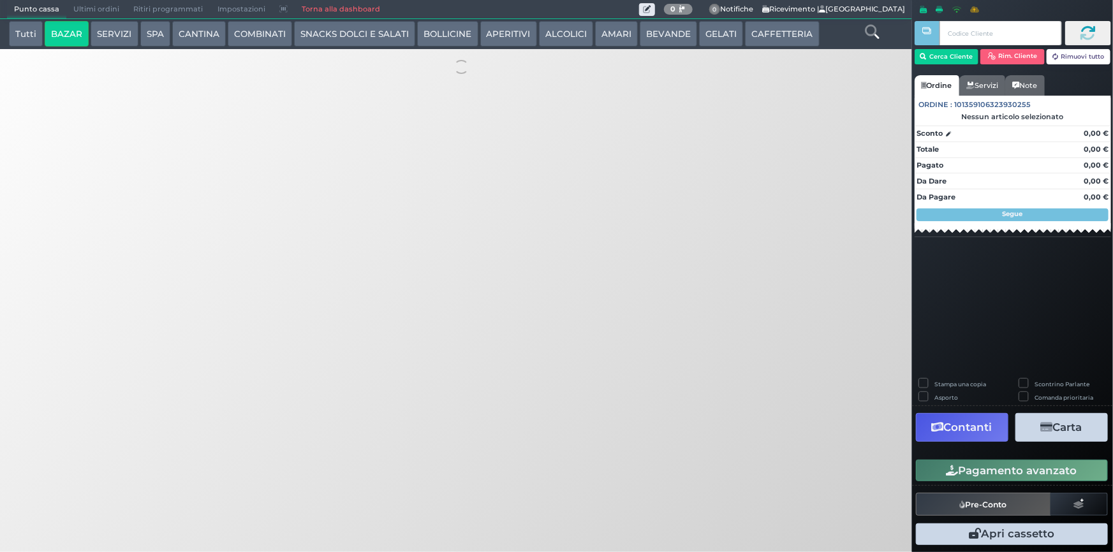
click at [115, 34] on button "SERVIZI" at bounding box center [114, 34] width 47 height 26
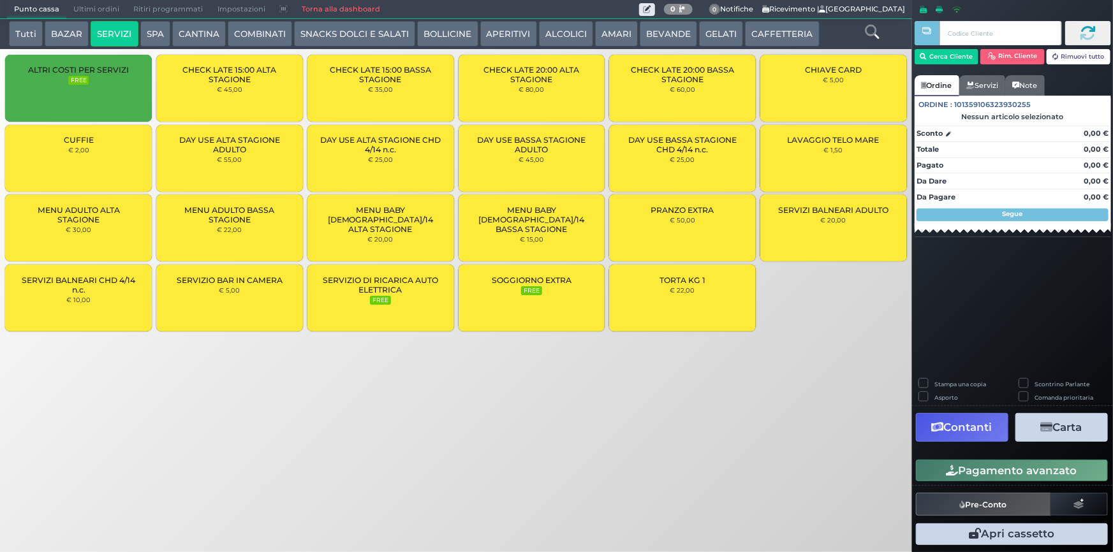
drag, startPoint x: 860, startPoint y: 162, endPoint x: 920, endPoint y: 84, distance: 98.6
click at [864, 159] on div "LAVAGGIO TELO MARE € 1,50" at bounding box center [833, 158] width 147 height 67
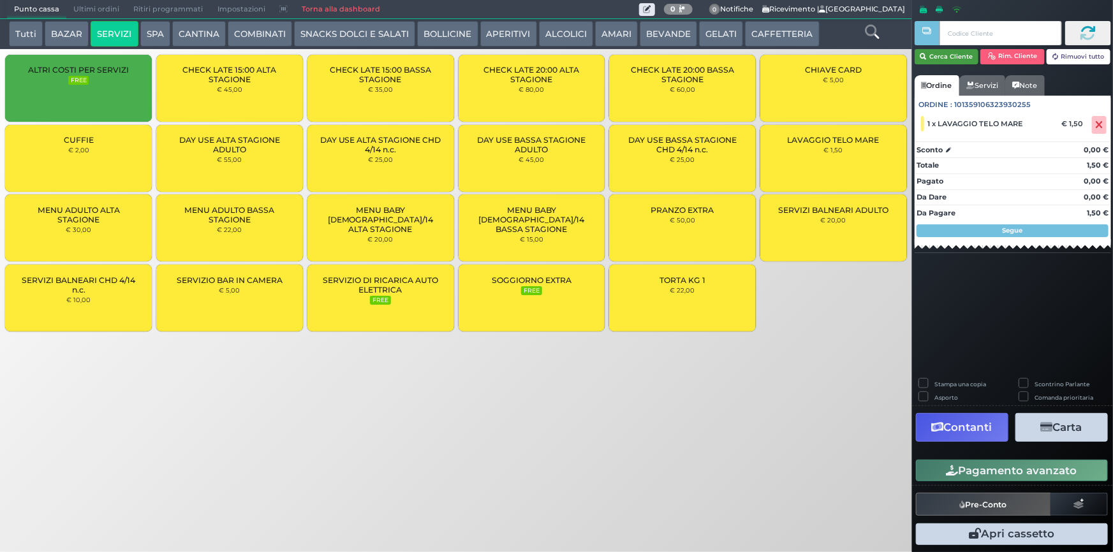
click at [947, 61] on button "Cerca Cliente" at bounding box center [947, 56] width 64 height 15
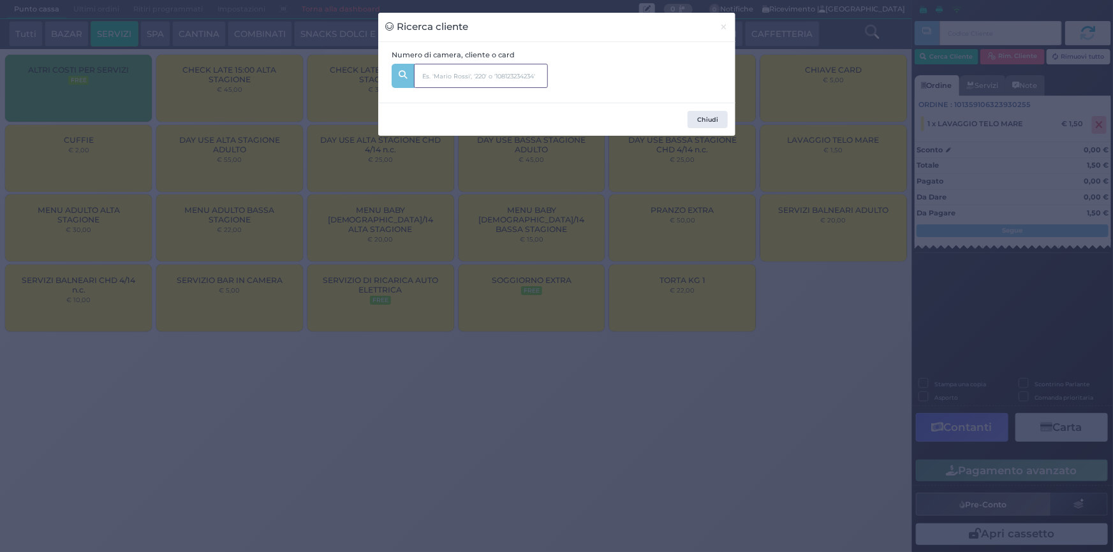
click at [446, 80] on input "text" at bounding box center [481, 76] width 134 height 24
type input "249"
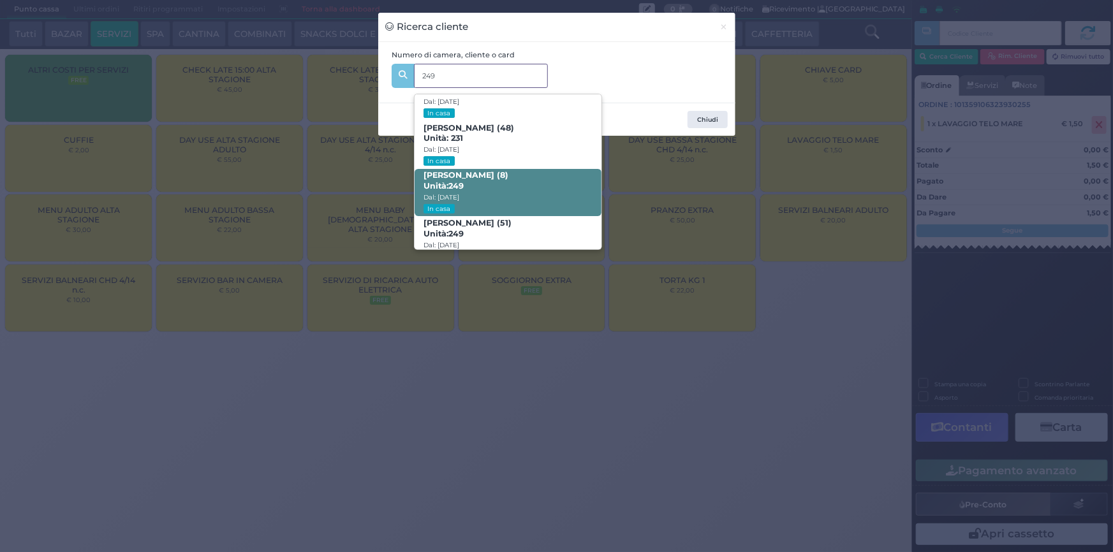
scroll to position [196, 0]
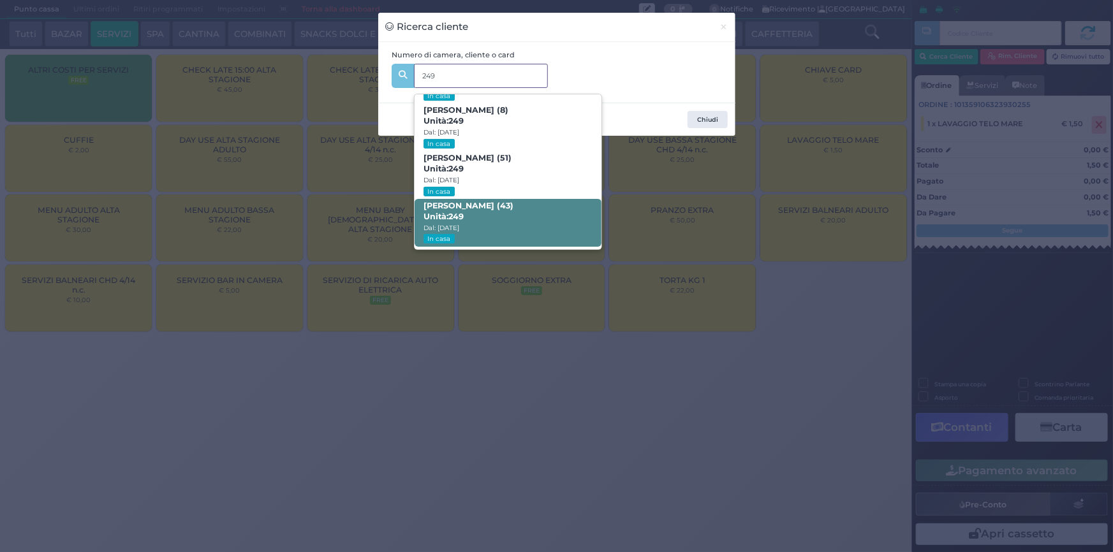
click at [524, 212] on span "[PERSON_NAME] (43) Unità: 249 Dal: [DATE] In casa" at bounding box center [508, 223] width 187 height 48
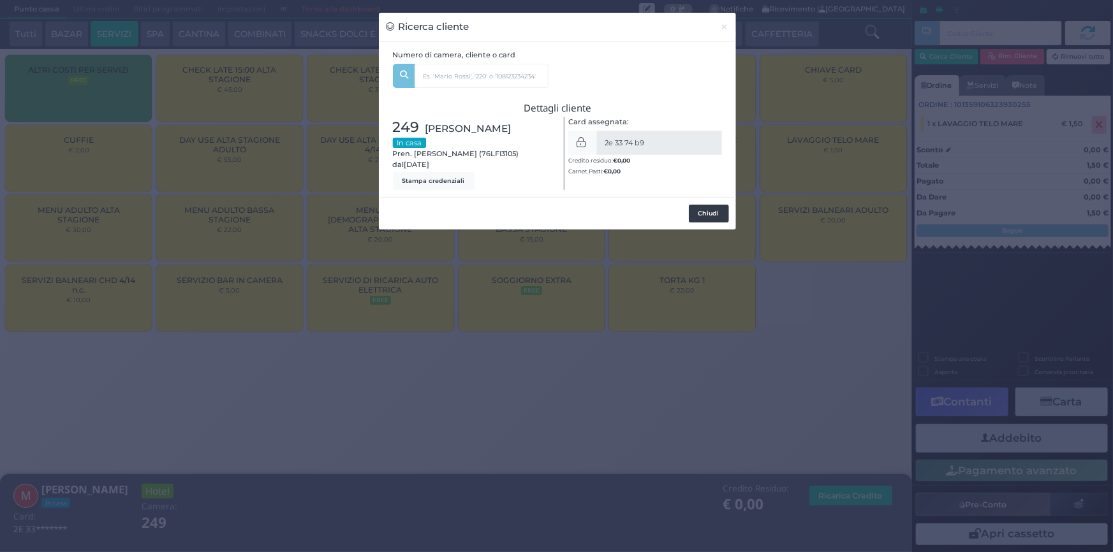
click at [704, 211] on button "Chiudi" at bounding box center [709, 214] width 40 height 18
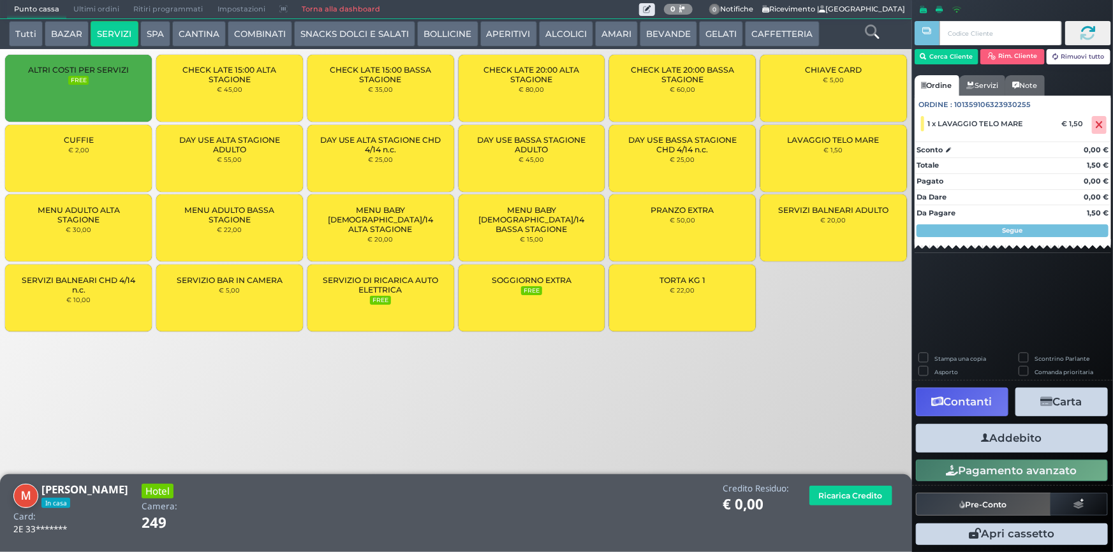
click at [1021, 442] on button "Addebito" at bounding box center [1012, 438] width 192 height 29
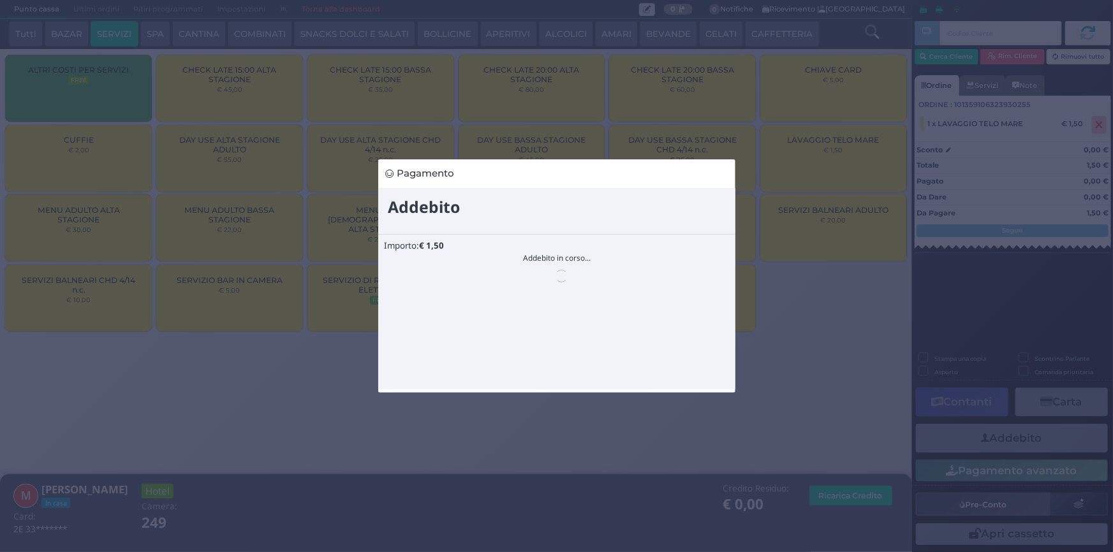
scroll to position [0, 0]
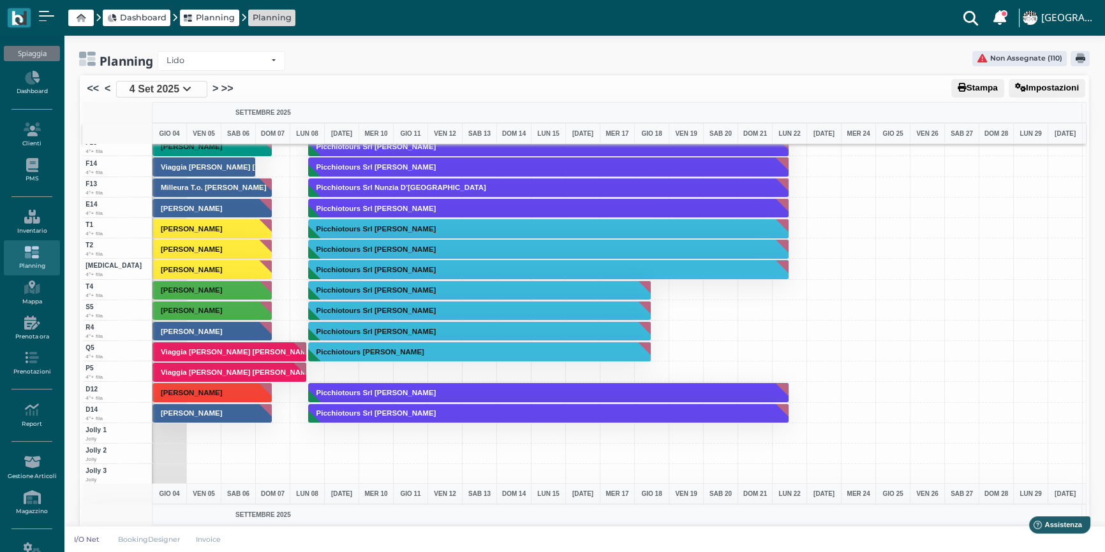
scroll to position [3520, 0]
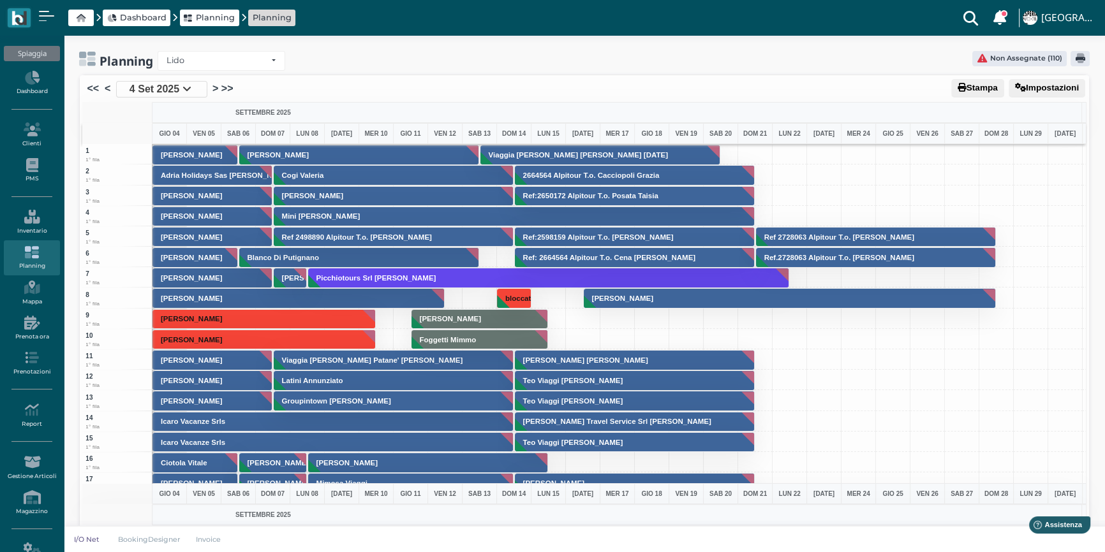
drag, startPoint x: 291, startPoint y: 112, endPoint x: 233, endPoint y: 112, distance: 58.0
click at [233, 112] on div "SETTEMBRE 2025" at bounding box center [617, 112] width 930 height 21
click at [239, 114] on span "SETTEMBRE 2025" at bounding box center [262, 113] width 55 height 10
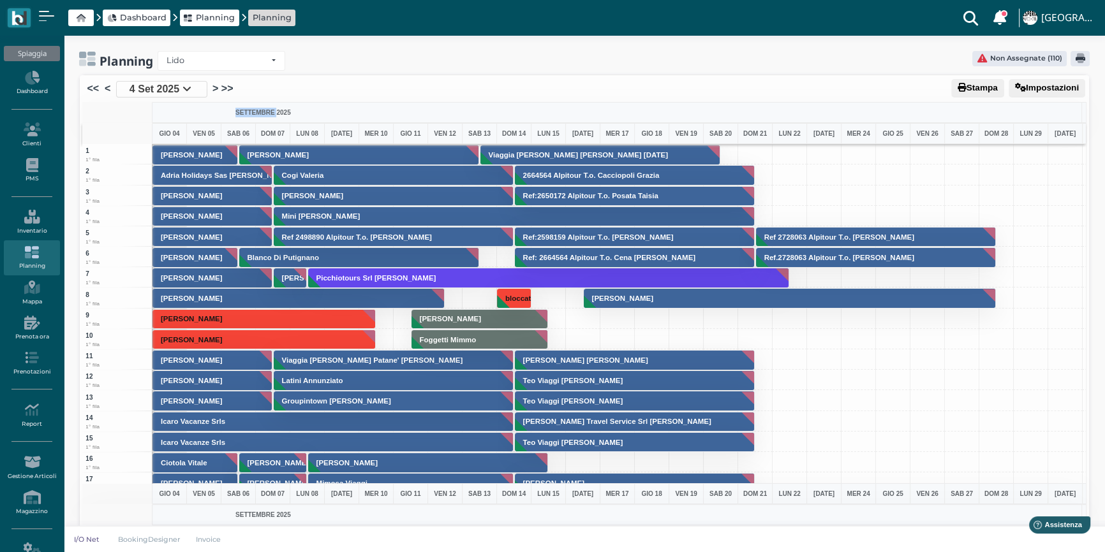
click at [239, 114] on span "SETTEMBRE 2025" at bounding box center [262, 113] width 55 height 10
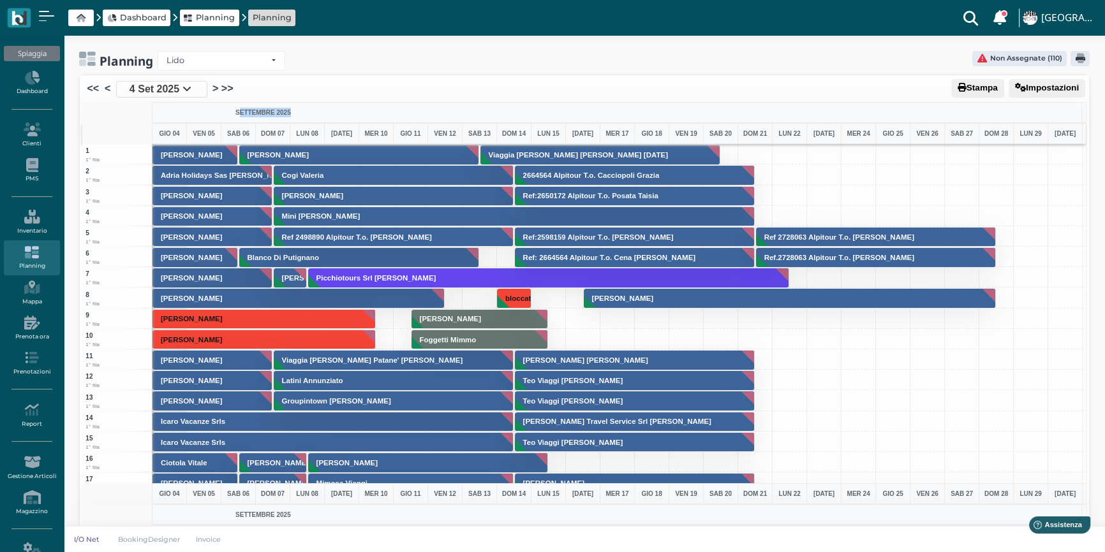
drag, startPoint x: 232, startPoint y: 110, endPoint x: 241, endPoint y: 114, distance: 10.3
click at [241, 114] on div "SETTEMBRE 2025" at bounding box center [617, 112] width 930 height 21
drag, startPoint x: 235, startPoint y: 112, endPoint x: 297, endPoint y: 112, distance: 61.9
click at [297, 112] on div "SETTEMBRE 2025" at bounding box center [617, 112] width 930 height 21
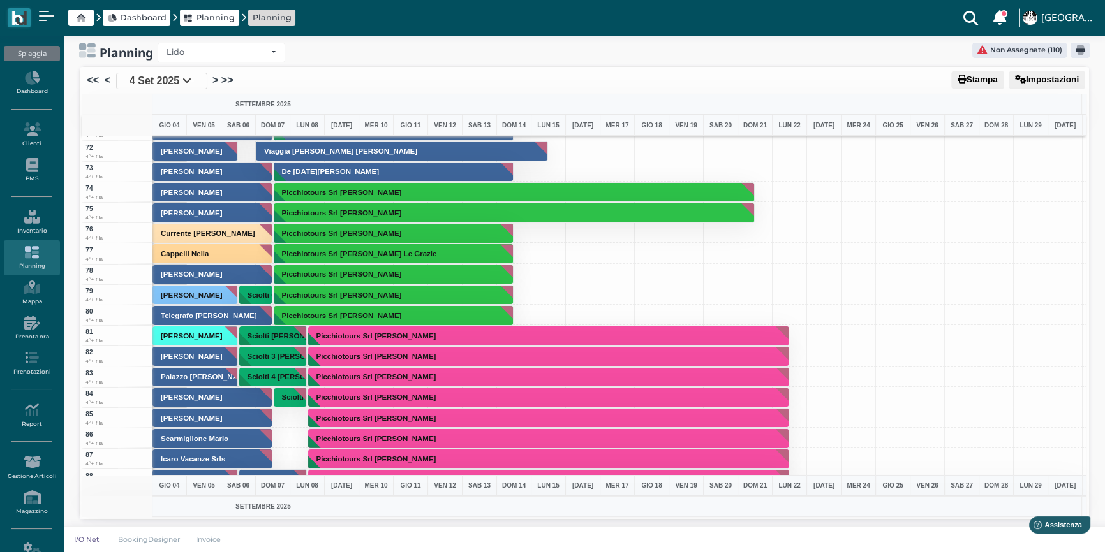
scroll to position [1507, 0]
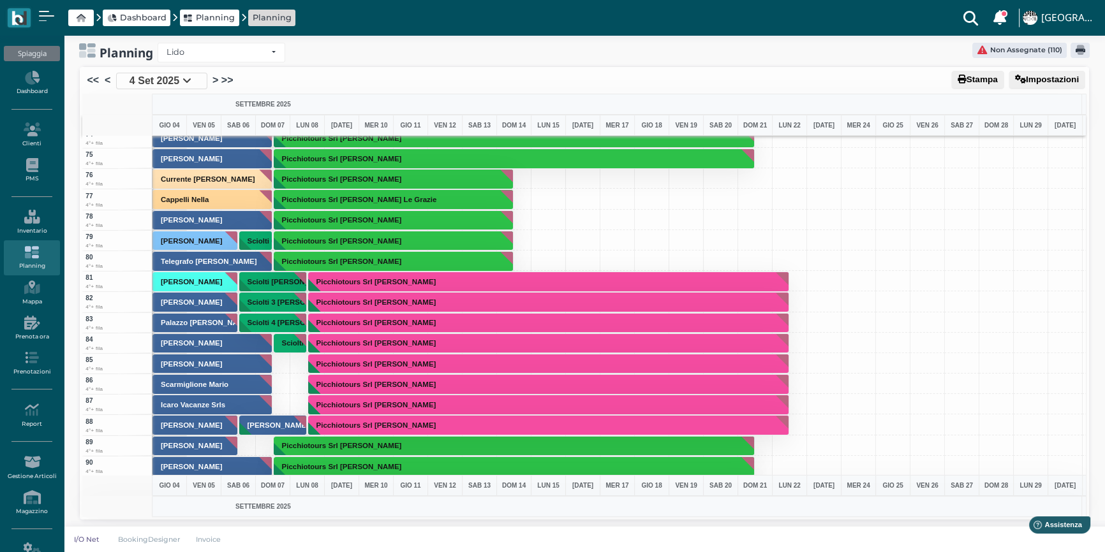
click at [281, 383] on div at bounding box center [272, 384] width 35 height 20
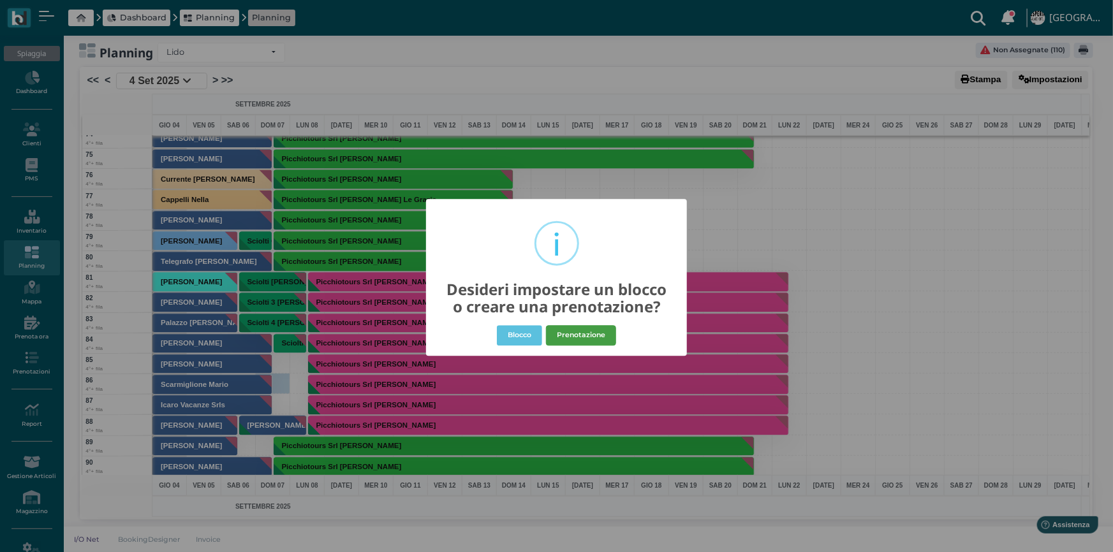
click at [588, 339] on button "Prenotazione" at bounding box center [581, 335] width 70 height 20
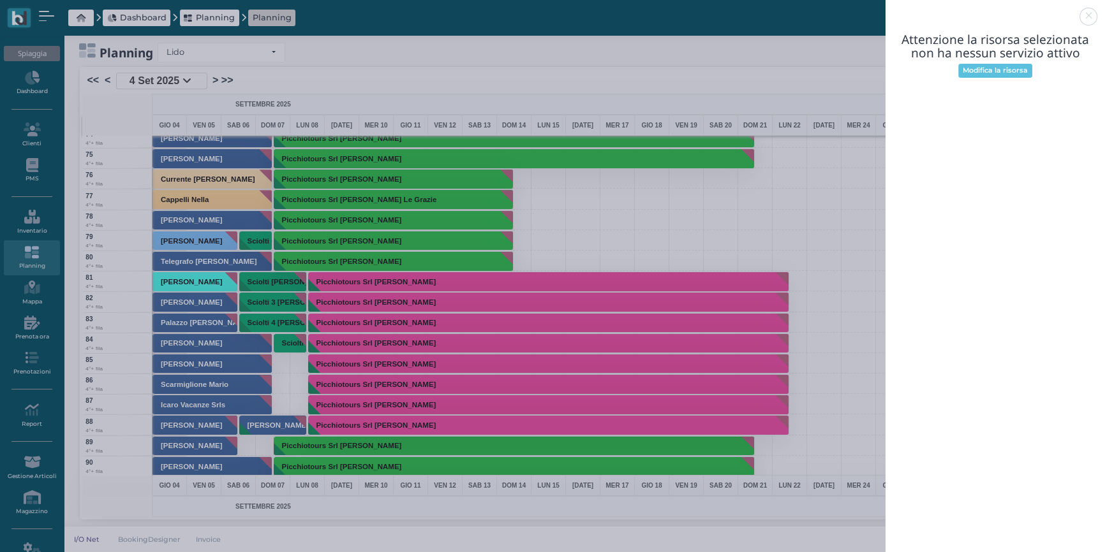
click at [885, 9] on link at bounding box center [885, 9] width 0 height 0
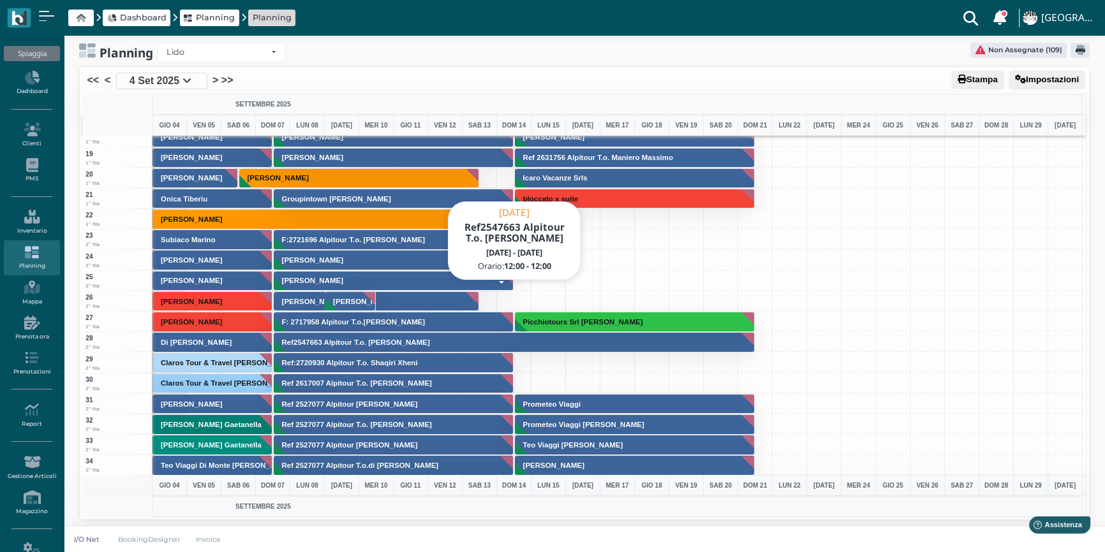
scroll to position [406, 0]
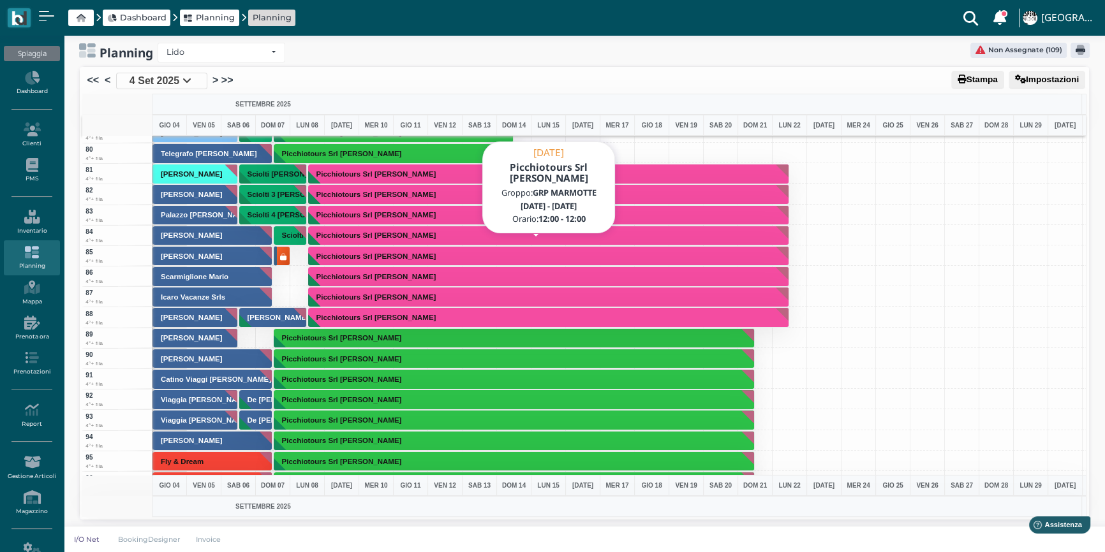
scroll to position [1623, 0]
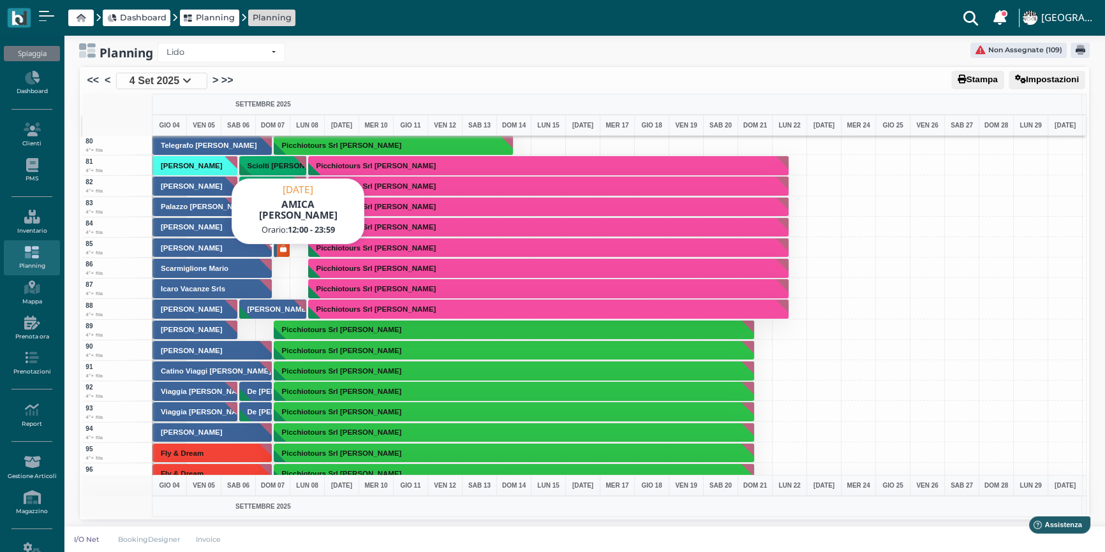
click at [280, 248] on icon at bounding box center [283, 250] width 6 height 8
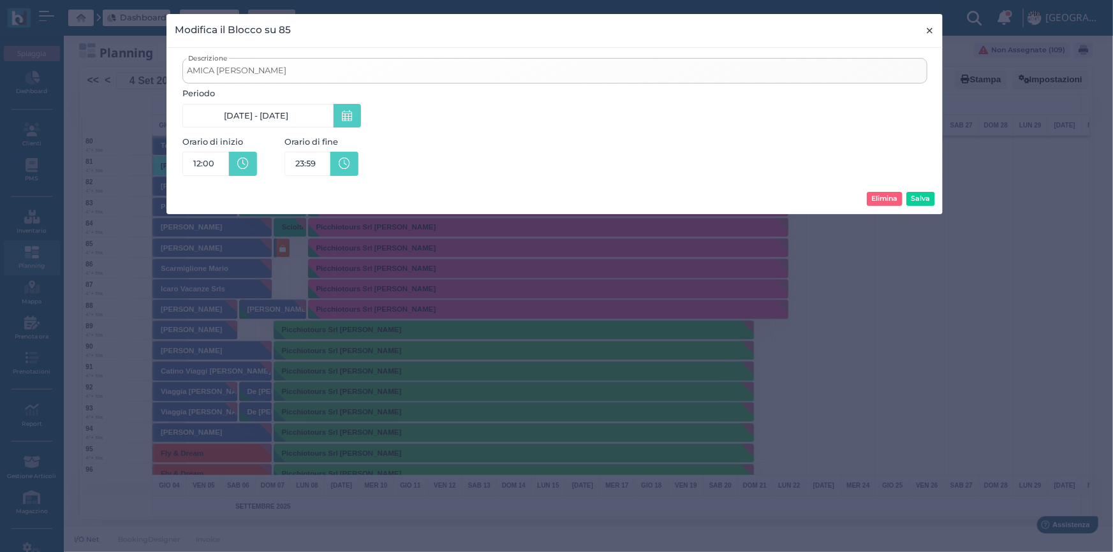
click at [936, 29] on button "× close" at bounding box center [930, 30] width 26 height 33
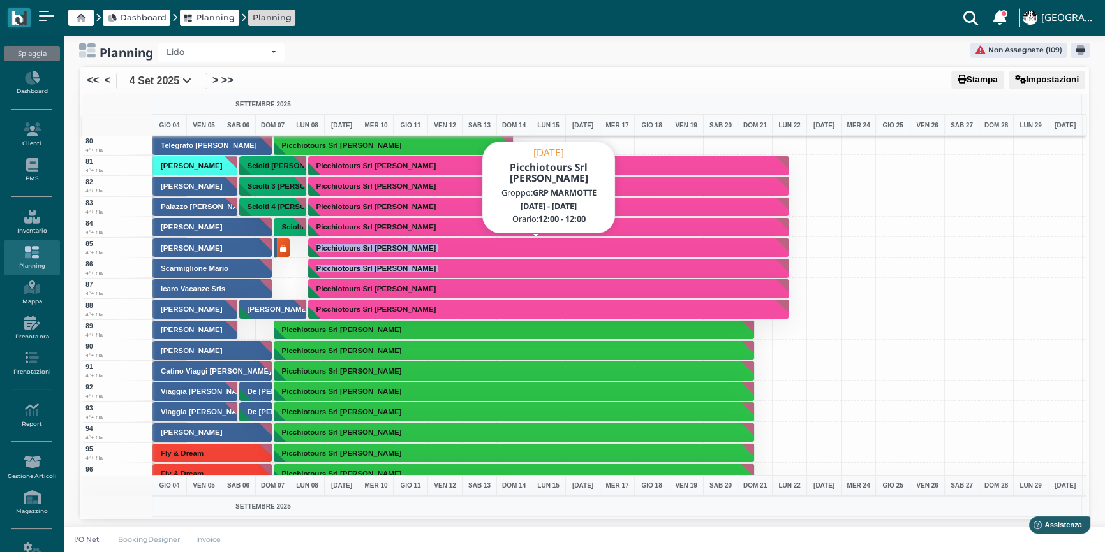
drag, startPoint x: 298, startPoint y: 286, endPoint x: 307, endPoint y: 247, distance: 39.9
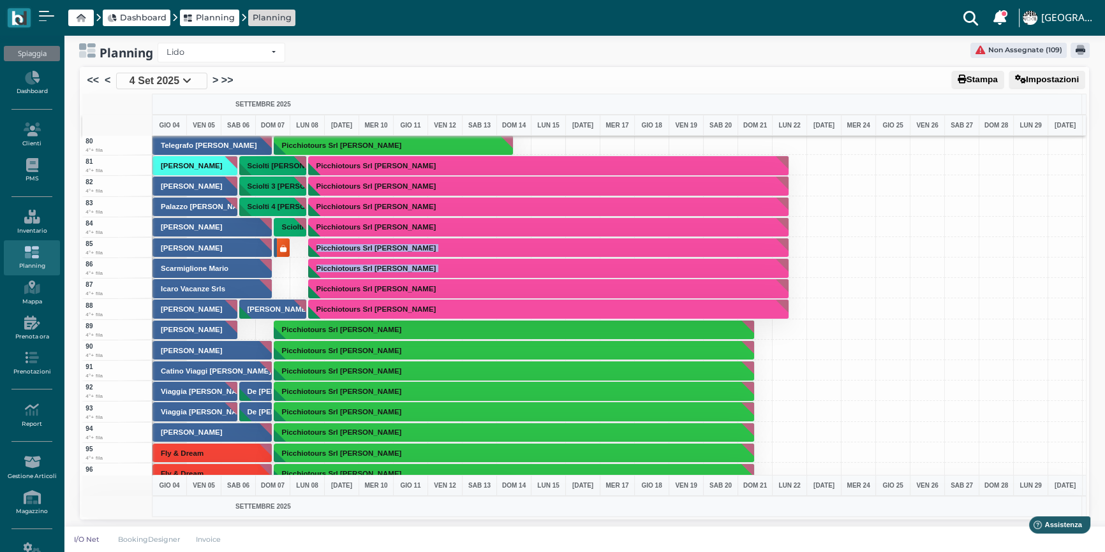
click at [297, 262] on div "Picchiotours Srl Chiariello Liliana" at bounding box center [307, 268] width 35 height 20
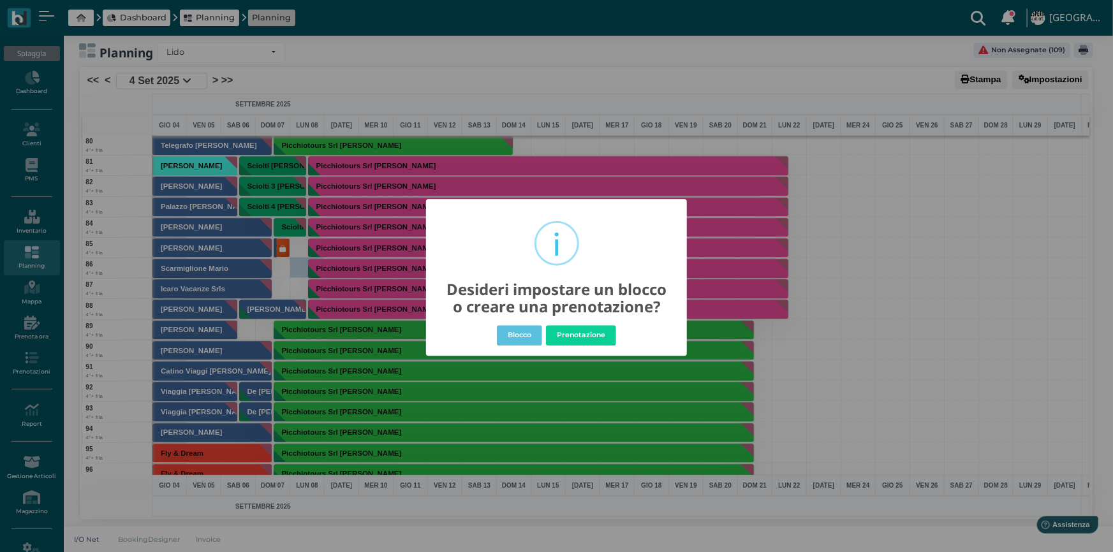
click at [876, 217] on div "× i Desideri impostare un blocco o creare una prenotazione? Blocco No Prenotazi…" at bounding box center [556, 276] width 1113 height 552
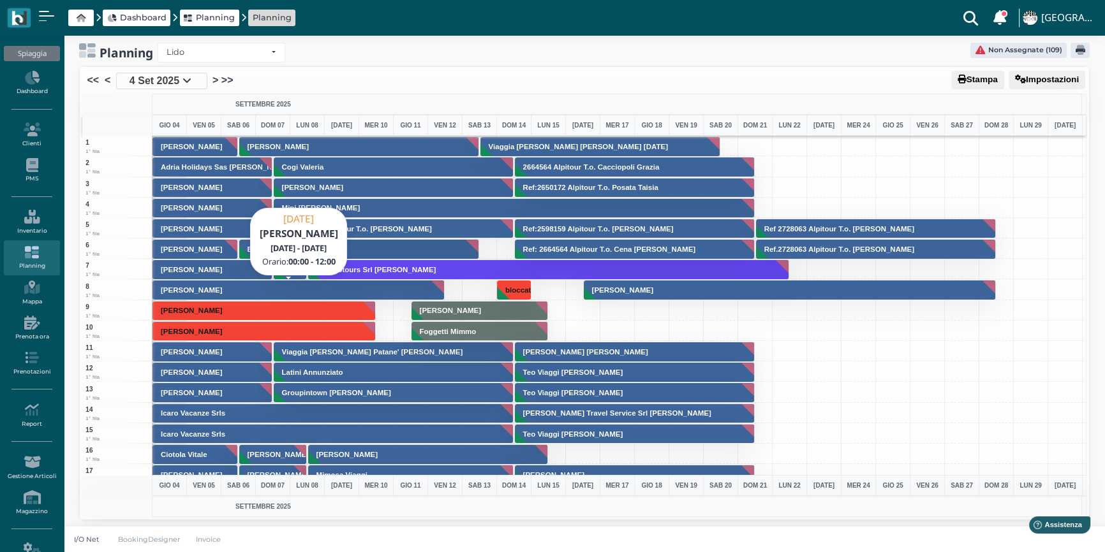
scroll to position [0, 0]
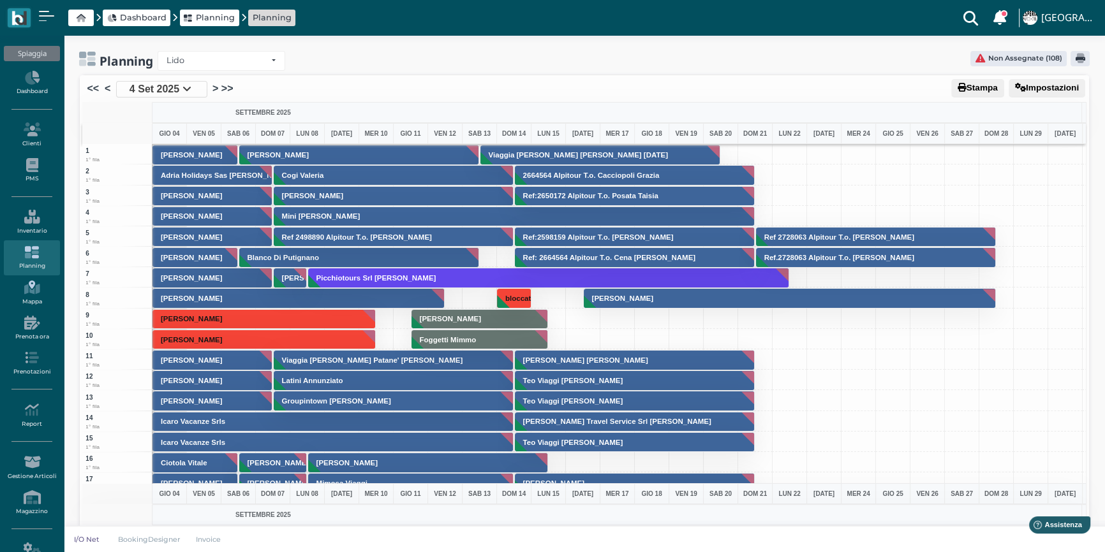
click at [44, 291] on icon at bounding box center [31, 288] width 55 height 14
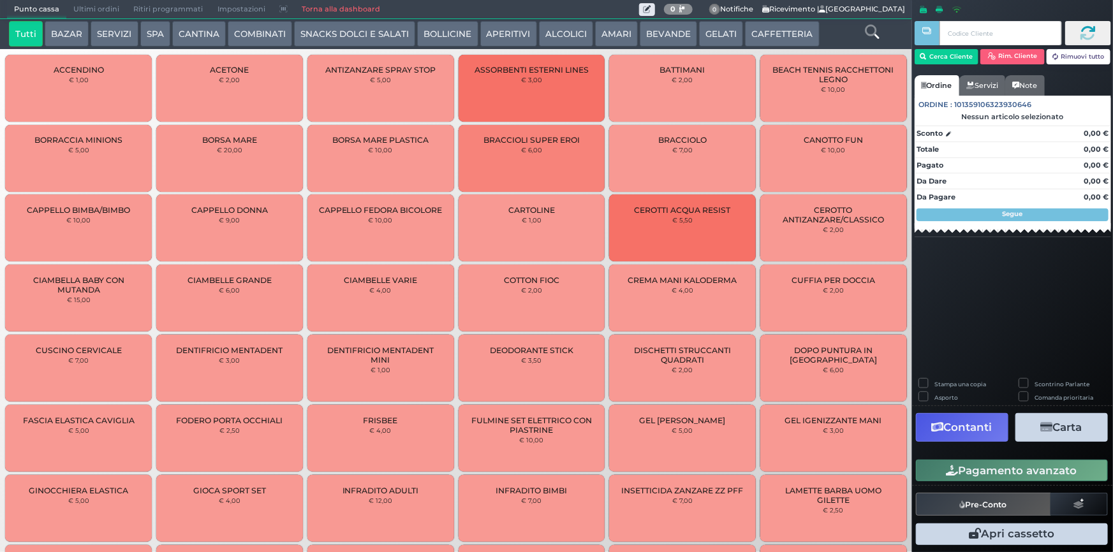
click at [497, 11] on div "Punto cassa [GEOGRAPHIC_DATA] Ultimi ordini Delivery Ritiri programmati Imposta…" at bounding box center [323, 10] width 632 height 18
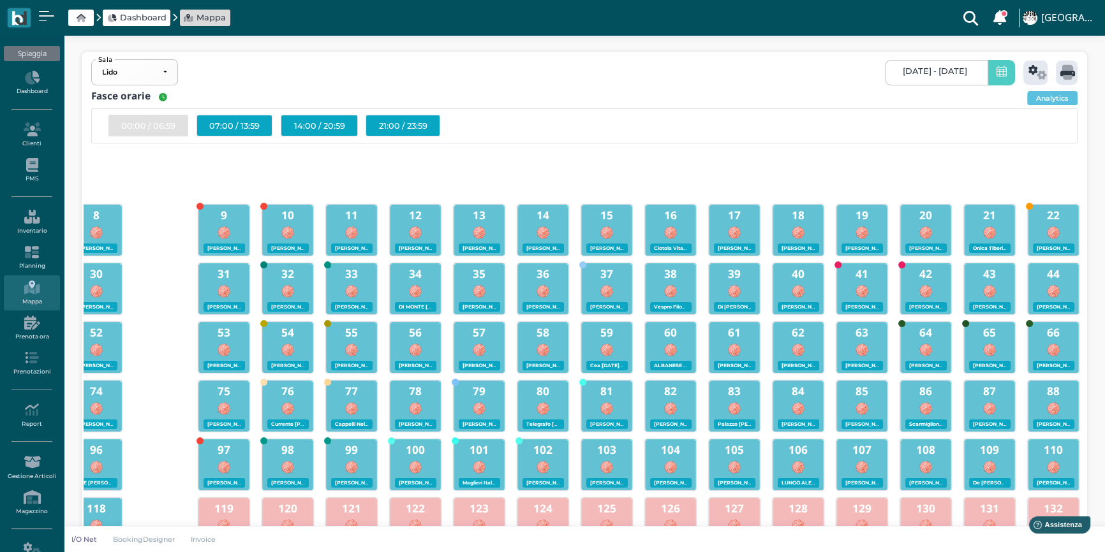
click at [968, 78] on link "[DATE] - [DATE]" at bounding box center [936, 73] width 103 height 26
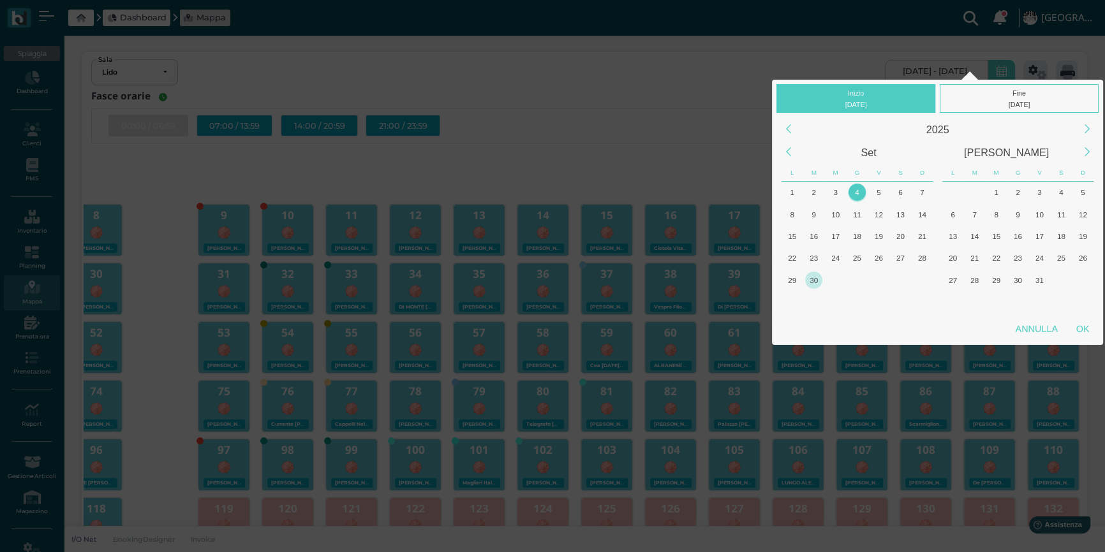
click at [818, 281] on div "30" at bounding box center [813, 280] width 17 height 17
drag, startPoint x: 1087, startPoint y: 325, endPoint x: 1064, endPoint y: 322, distance: 23.2
click at [1086, 326] on div "OK" at bounding box center [1082, 329] width 32 height 23
type input "30/09/2025 - 30/09/2025"
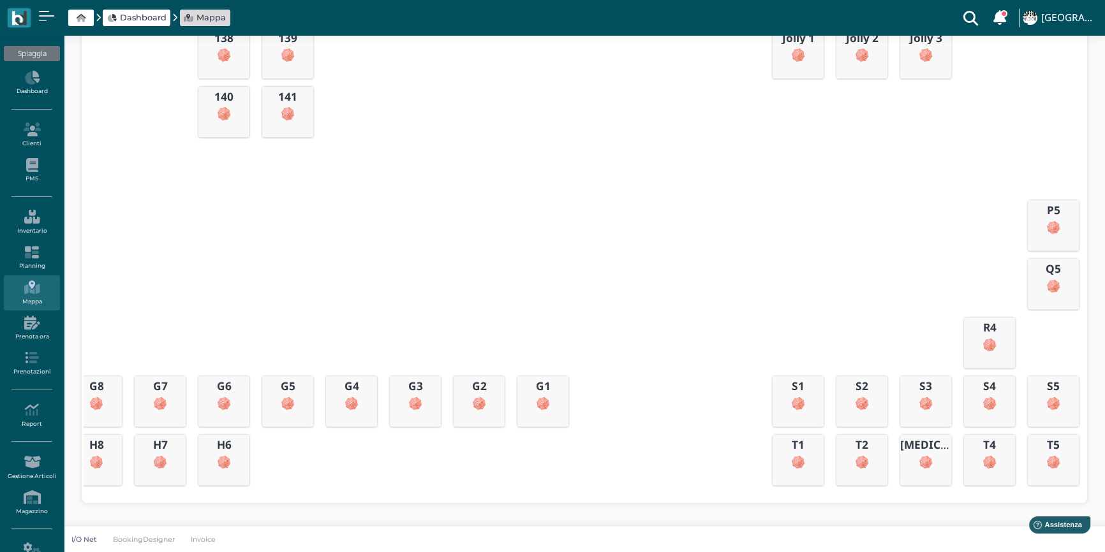
drag, startPoint x: 608, startPoint y: 480, endPoint x: 577, endPoint y: 483, distance: 30.9
click at [577, 483] on div "1 2 3 4 5 6 7 8 9 10 11 12 13 14 15 16 17 18 19 20 21 22 23 24 25 26 27 28 29 3…" at bounding box center [584, 25] width 1001 height 931
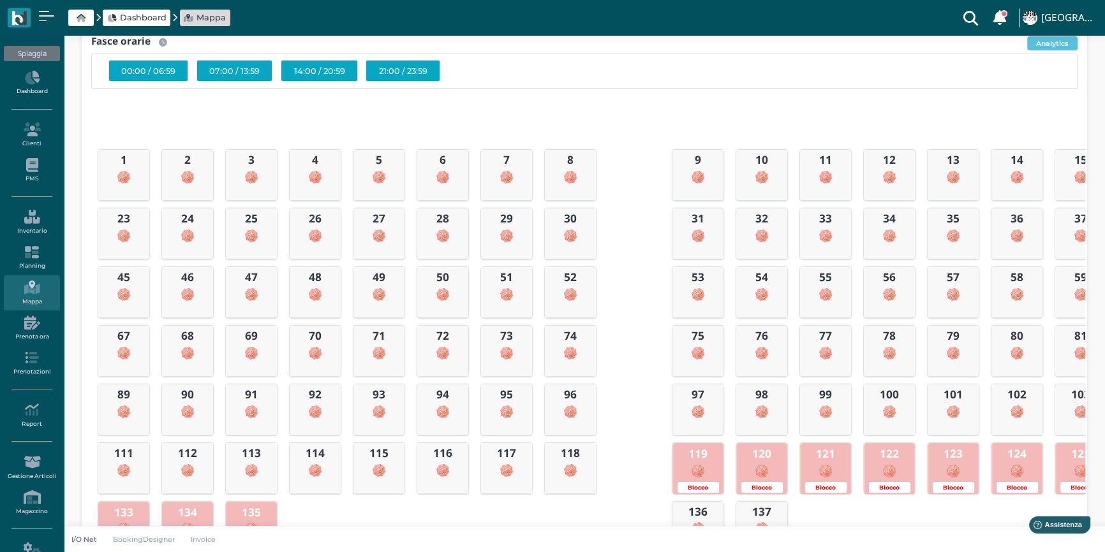
scroll to position [15, 0]
